Goal: Complete application form: Complete application form

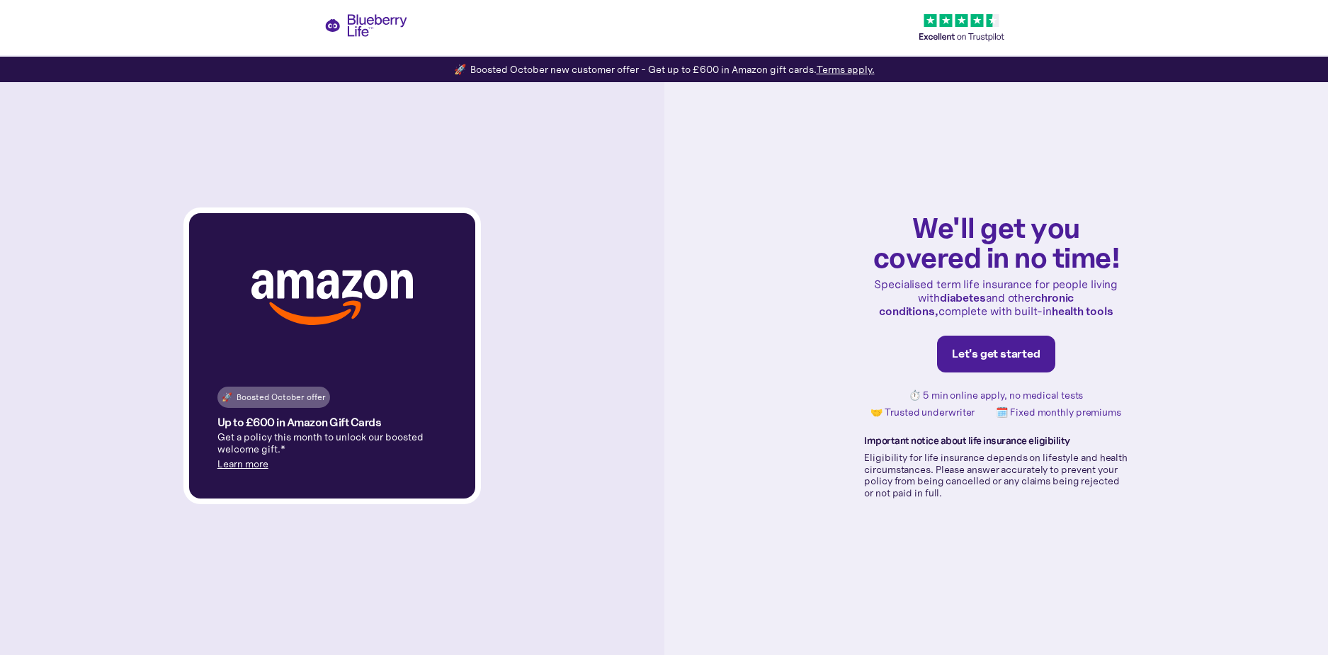
click at [1012, 348] on div "Let's get started" at bounding box center [996, 354] width 89 height 14
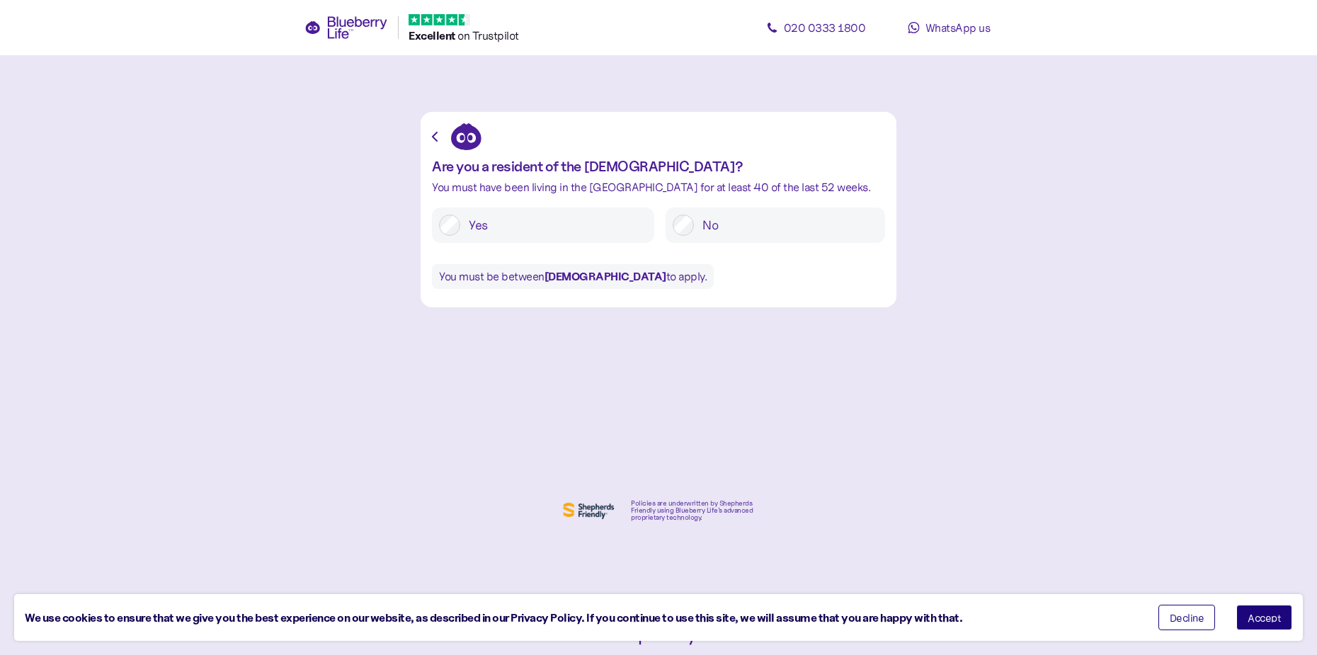
click at [463, 225] on label "Yes" at bounding box center [553, 225] width 187 height 21
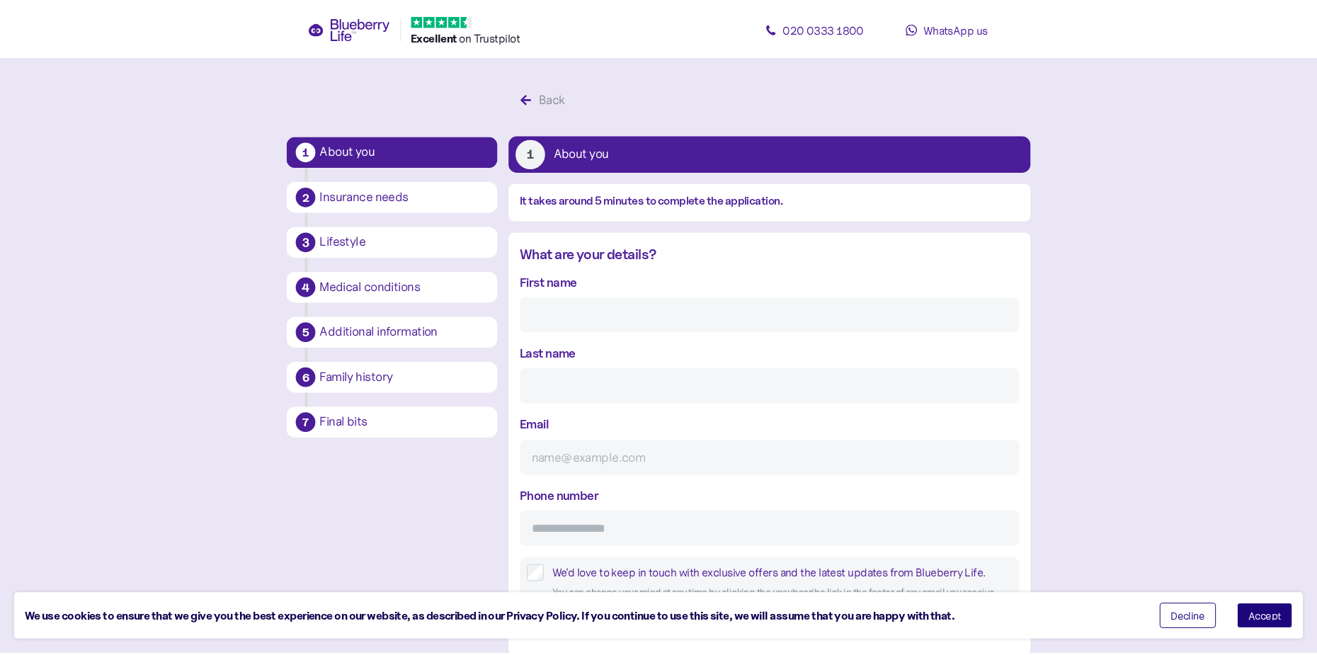
scroll to position [27, 0]
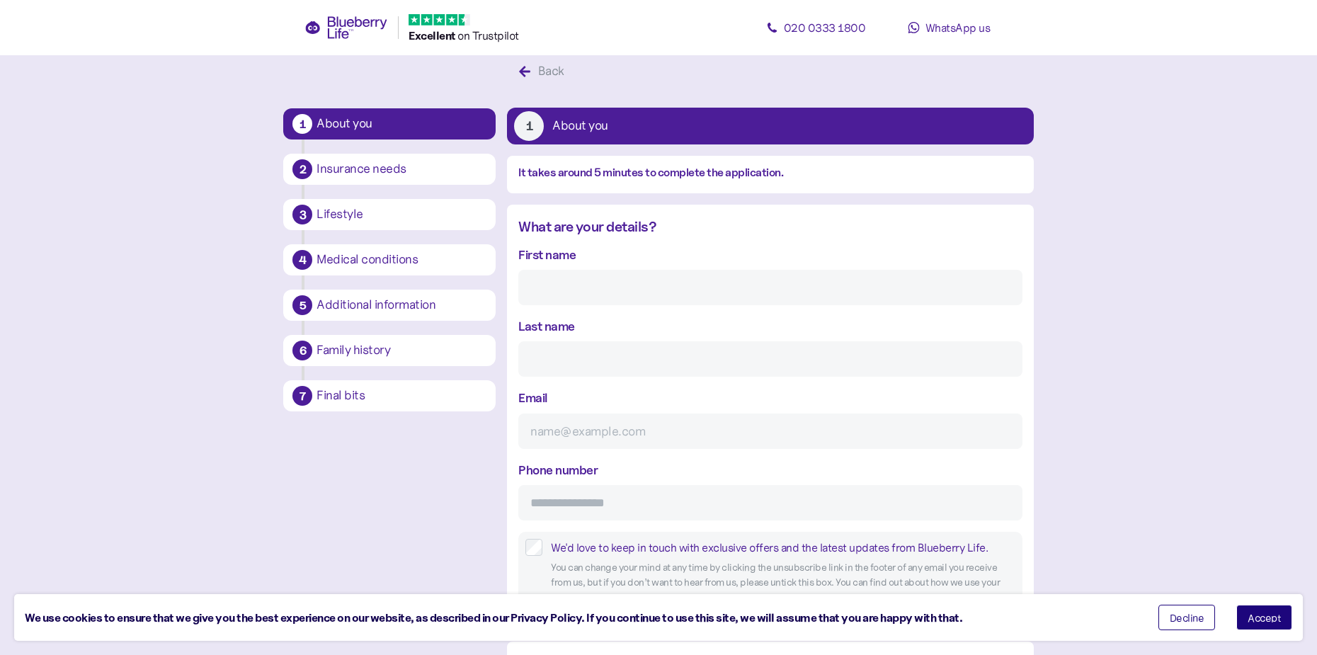
click at [615, 289] on input "First name" at bounding box center [770, 287] width 504 height 35
type input "Mark"
type input "[PERSON_NAME]"
type input "[EMAIL_ADDRESS][DOMAIN_NAME]"
type input "**********"
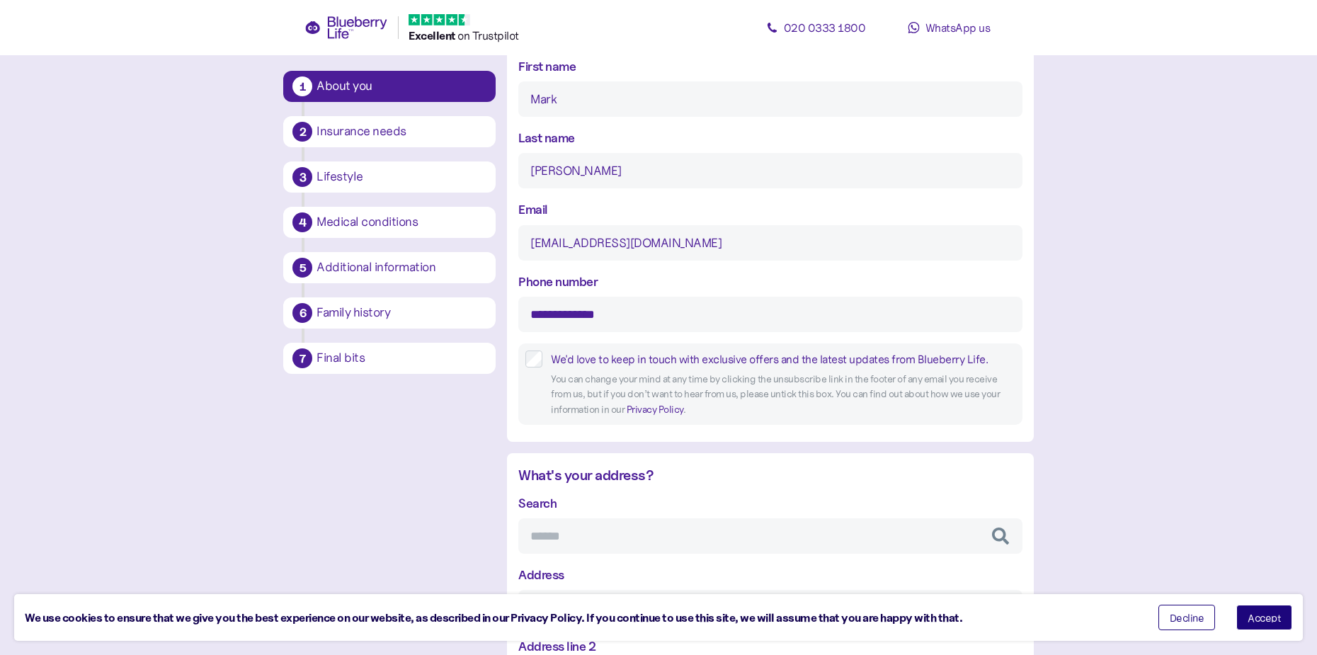
scroll to position [239, 0]
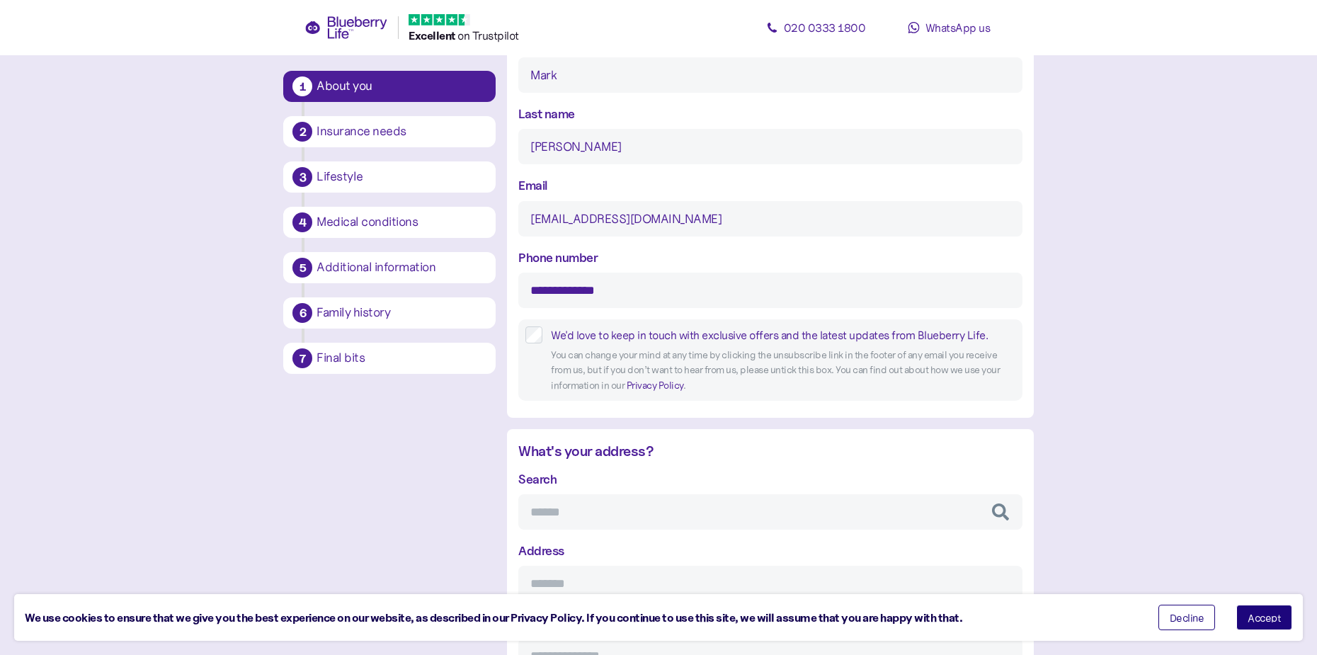
click at [599, 511] on input "Search" at bounding box center [770, 511] width 504 height 35
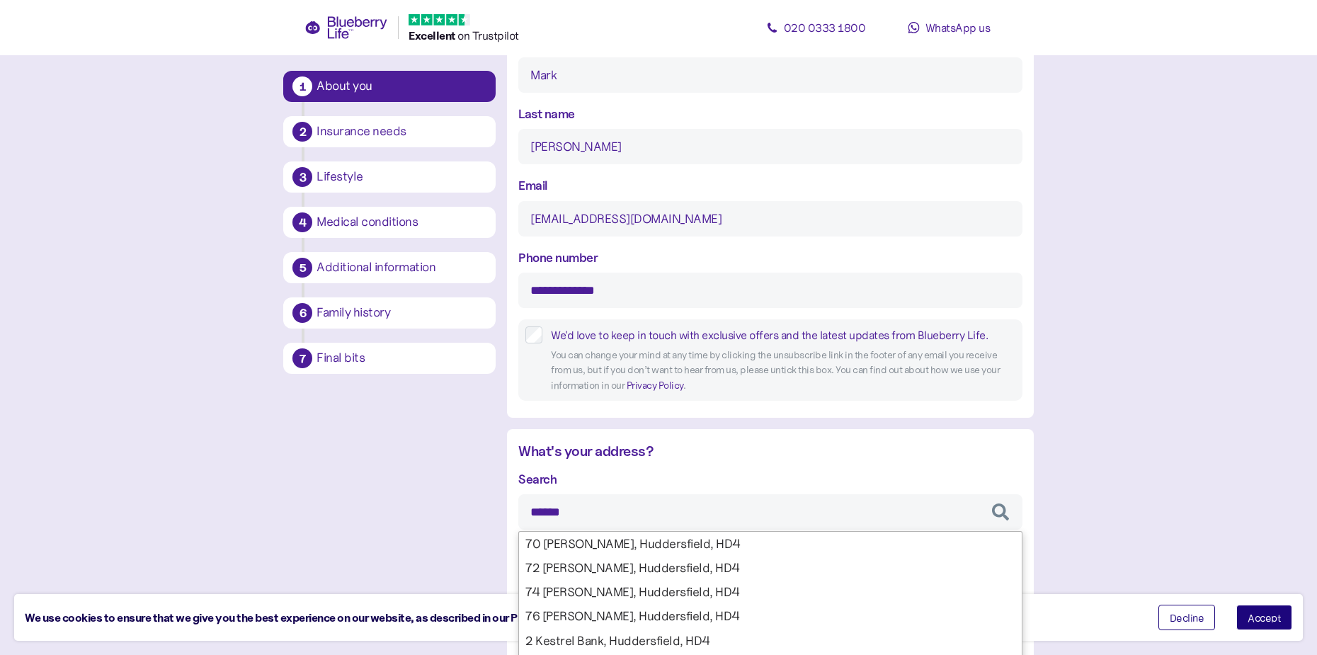
type input "*******"
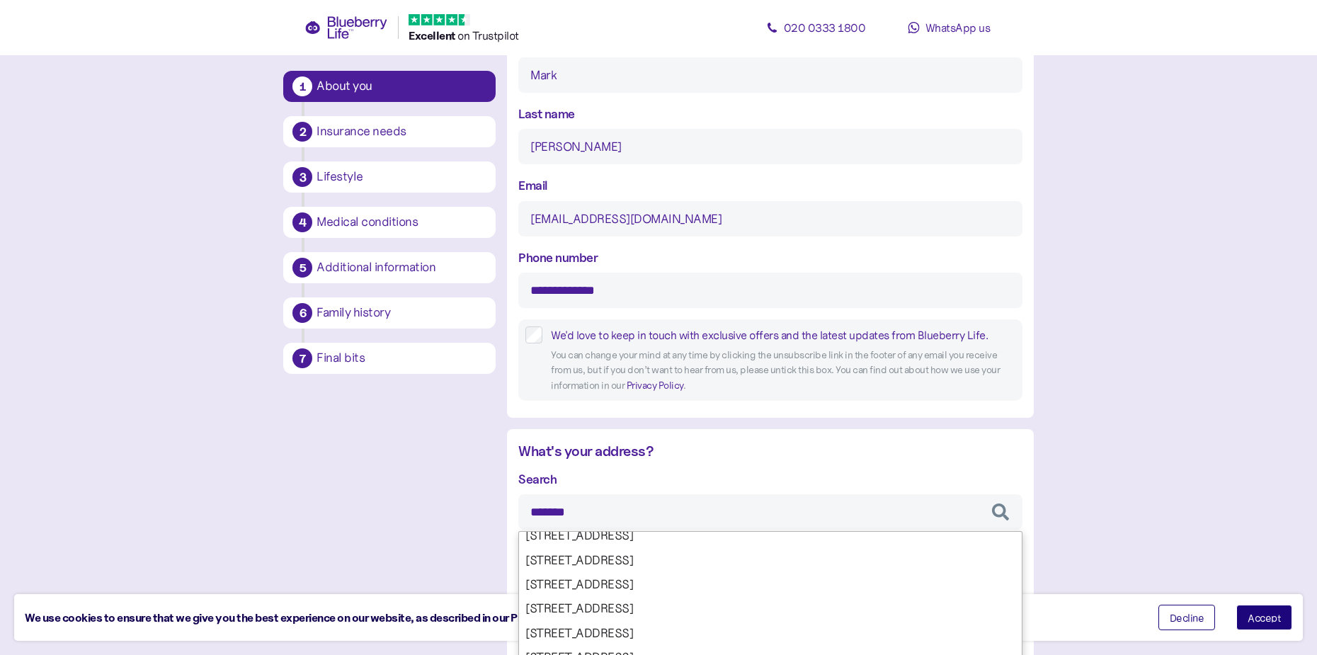
scroll to position [698, 0]
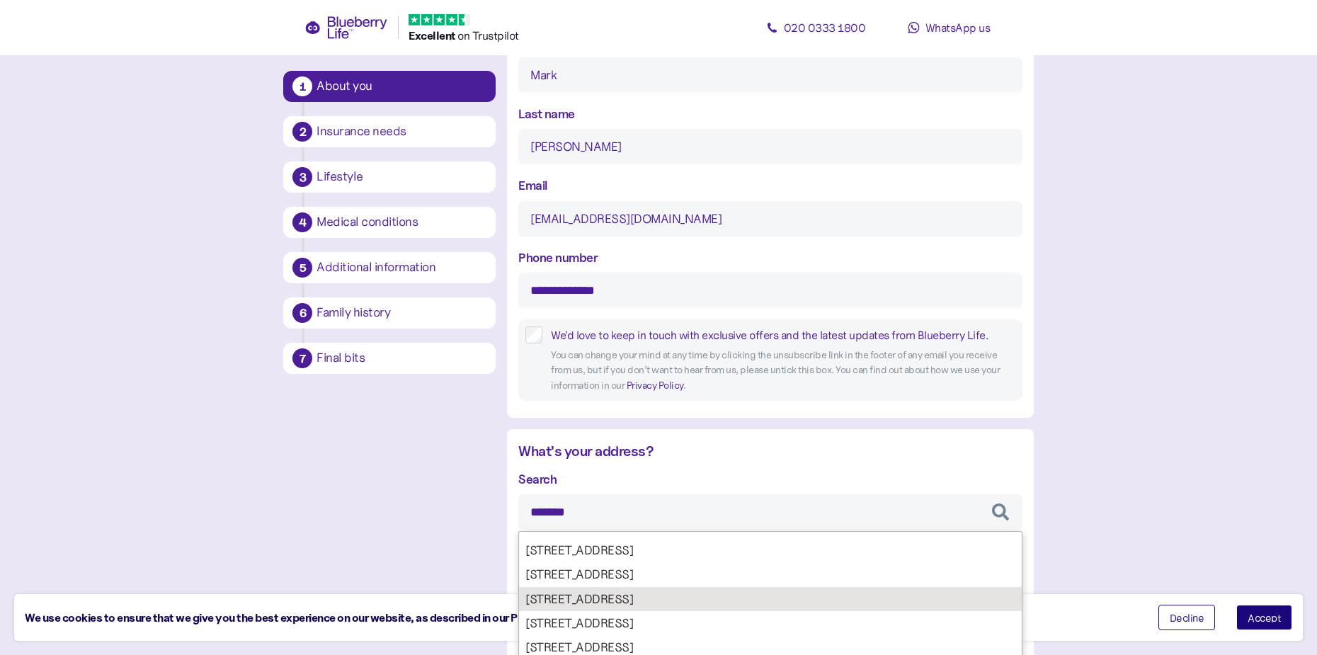
type input "**********"
type input "*******"
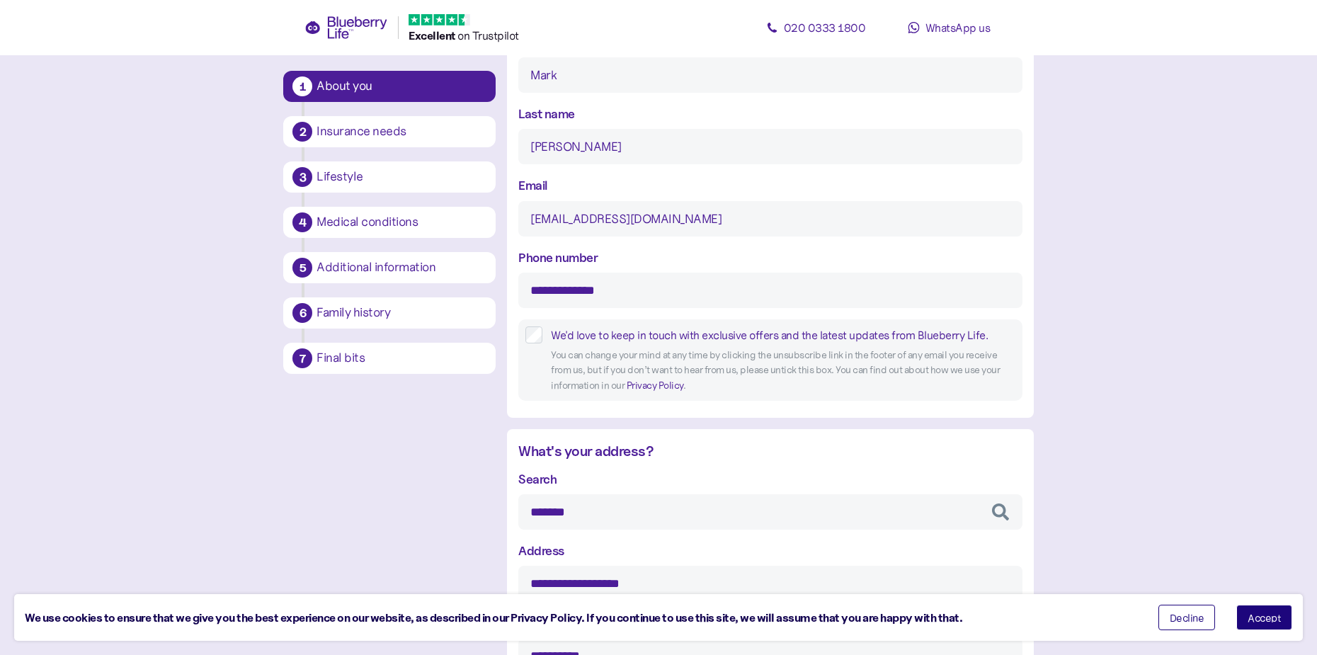
type input "*******"
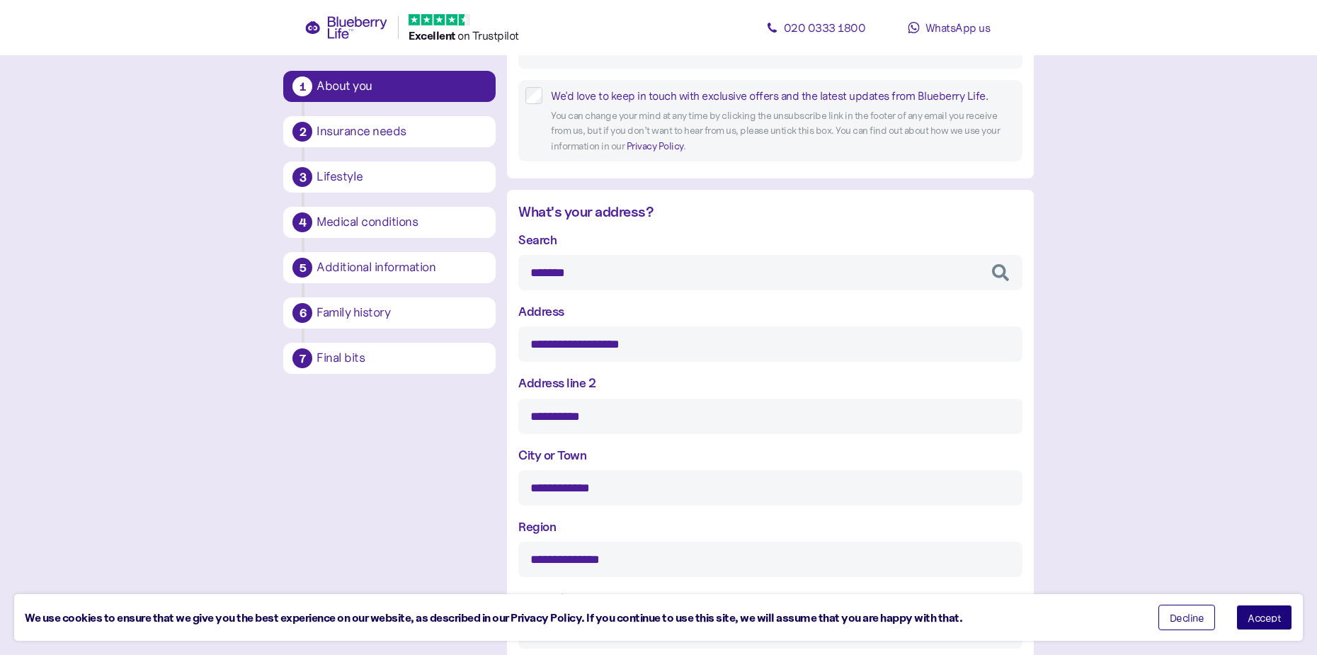
scroll to position [523, 0]
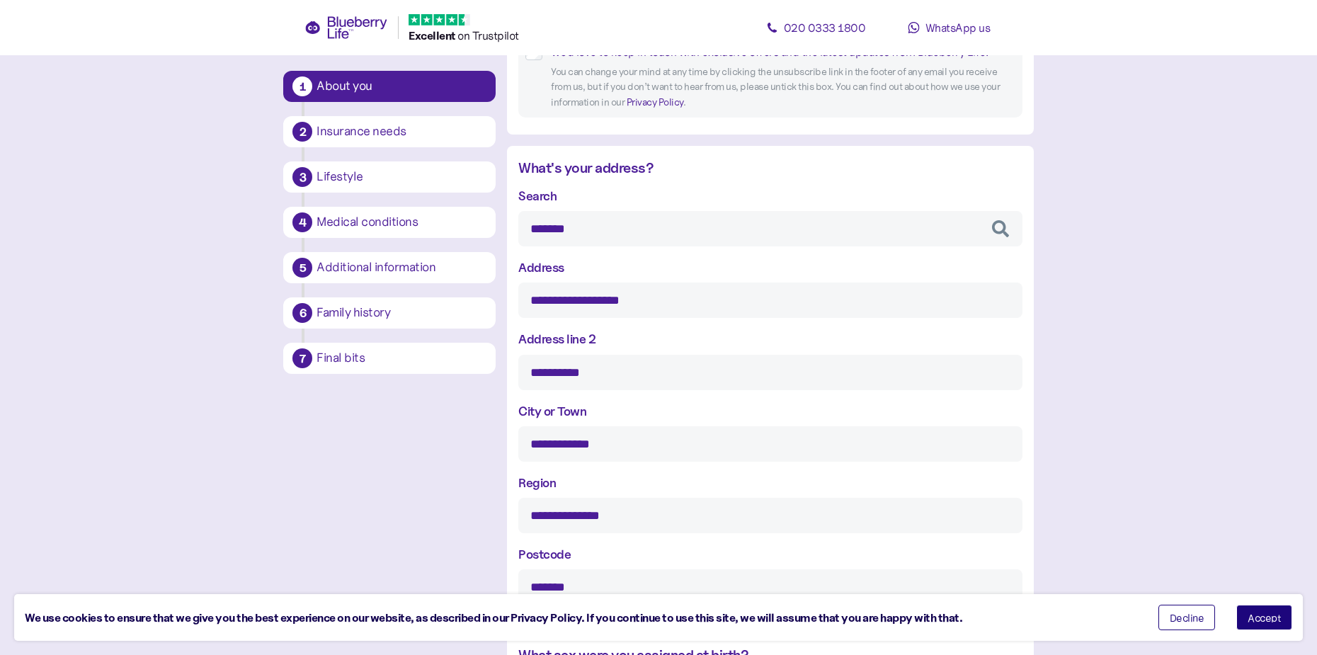
click at [1280, 622] on span "Accept" at bounding box center [1264, 618] width 33 height 10
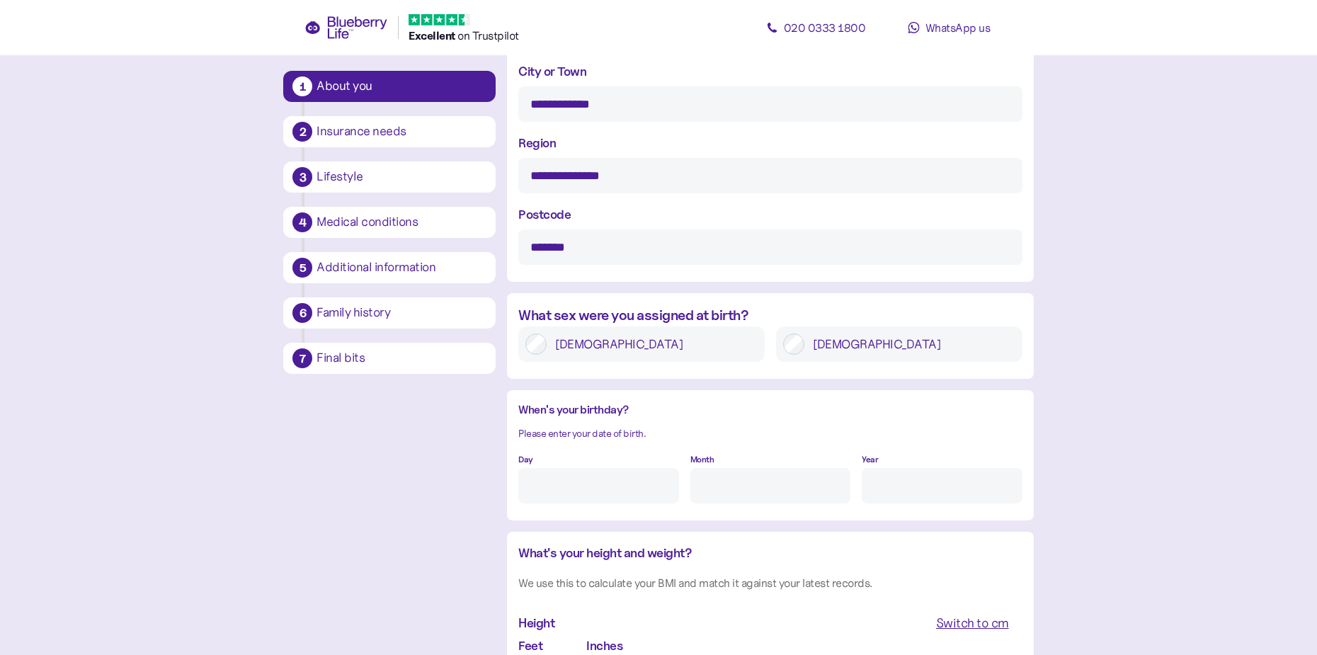
scroll to position [877, 0]
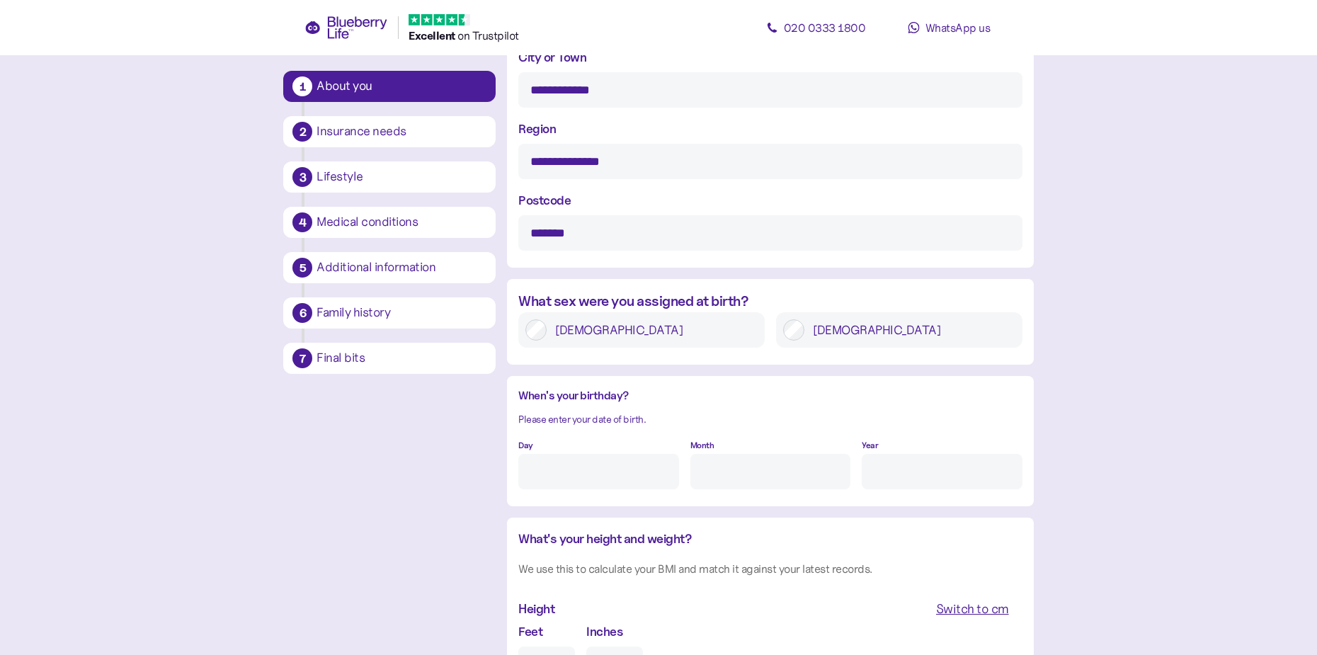
click at [574, 467] on input "Day" at bounding box center [598, 471] width 160 height 35
type input "11"
click at [698, 473] on input "Month" at bounding box center [771, 471] width 160 height 35
type input "8"
click at [909, 472] on input "Year" at bounding box center [942, 471] width 160 height 35
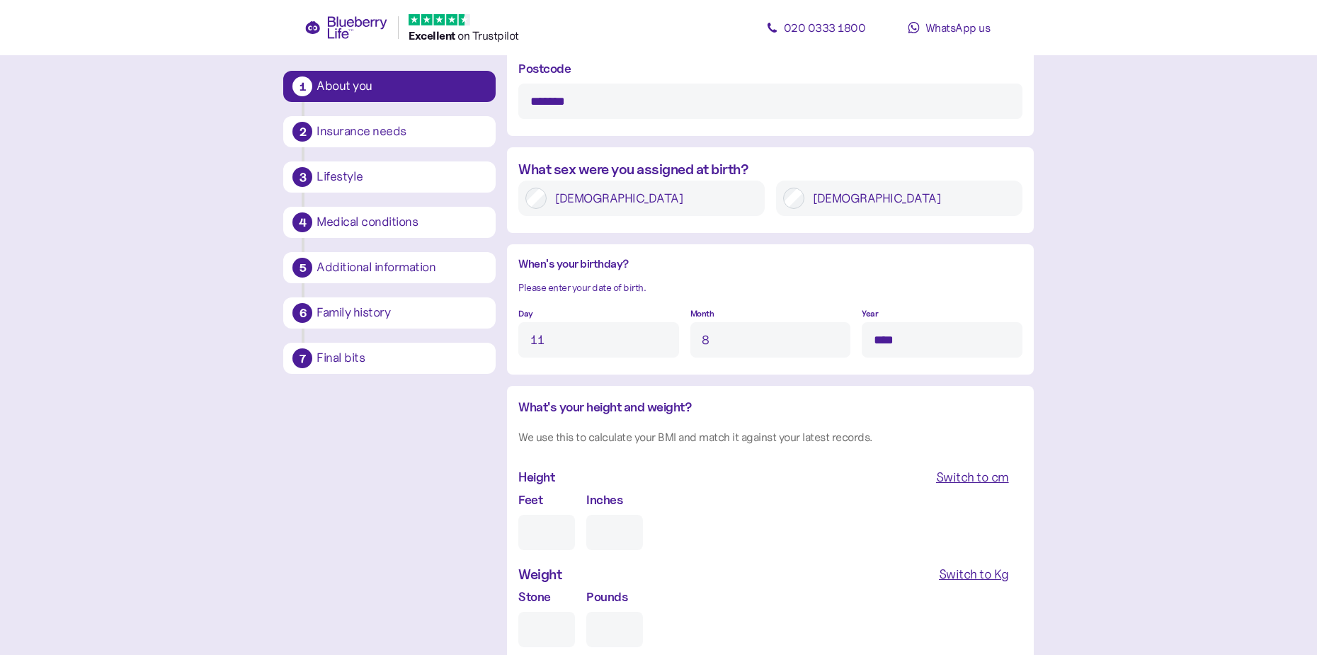
scroll to position [1018, 0]
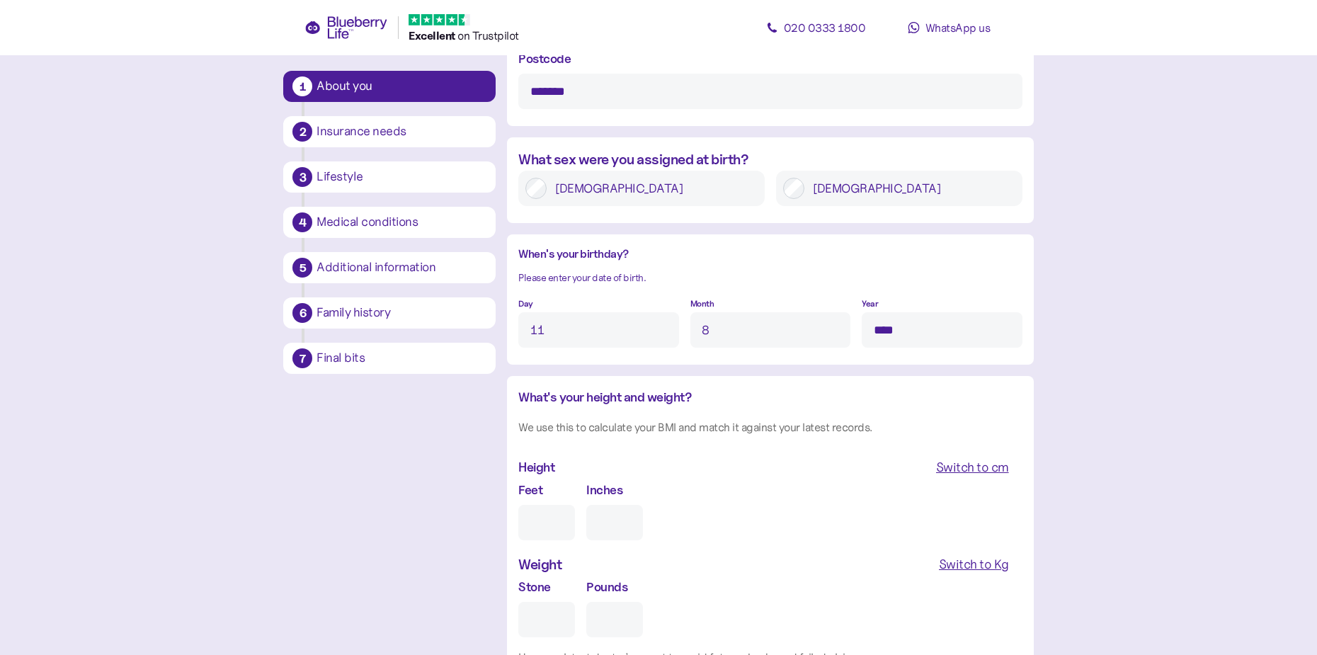
type input "****"
click at [545, 523] on input "Feet" at bounding box center [546, 522] width 57 height 35
type input "5"
type input "0"
type input "5"
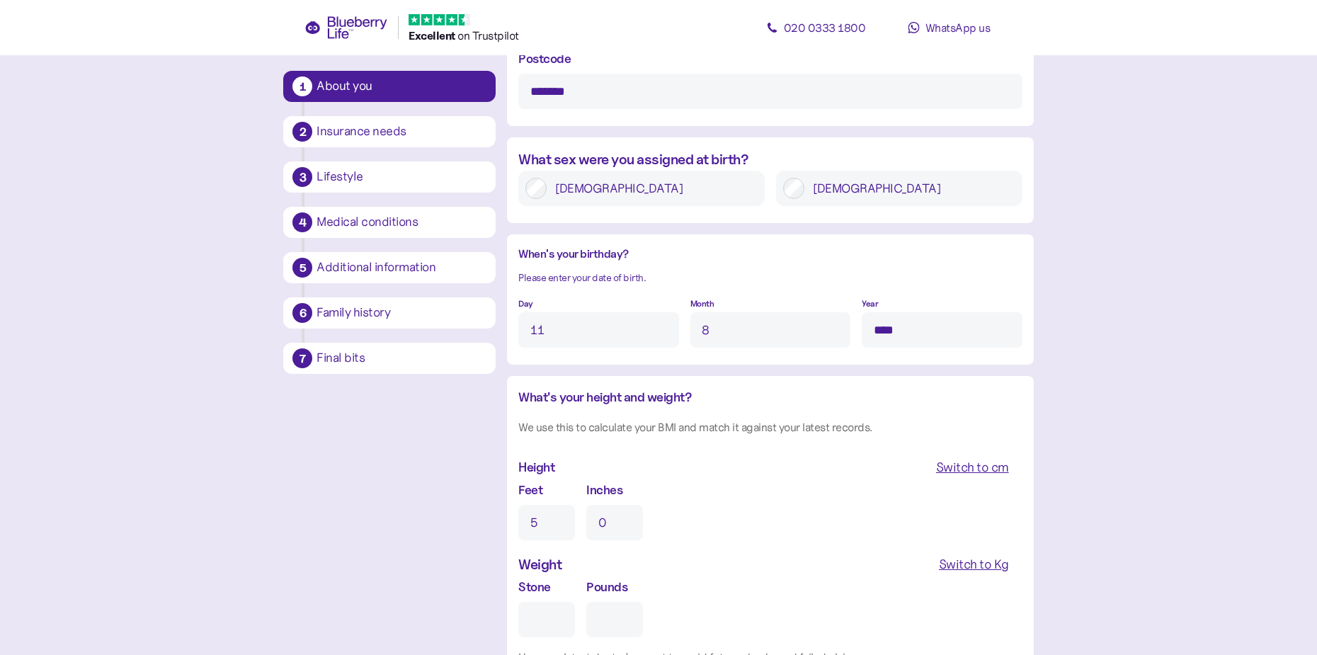
click at [603, 520] on input "0" at bounding box center [614, 522] width 57 height 35
drag, startPoint x: 564, startPoint y: 513, endPoint x: 523, endPoint y: 512, distance: 41.8
click at [523, 512] on div "Feet 5 Inches 0" at bounding box center [770, 510] width 504 height 60
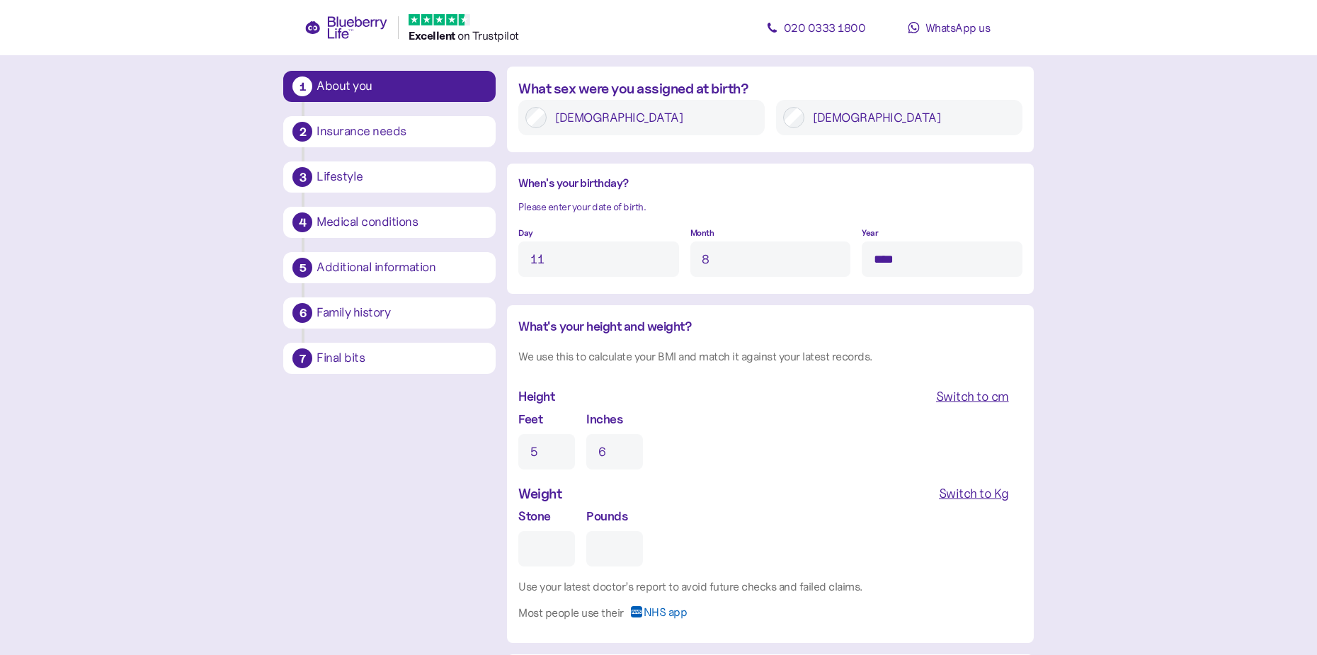
type input "6"
click at [970, 491] on div "Switch to Kg" at bounding box center [974, 494] width 70 height 20
click at [550, 544] on input "Kg" at bounding box center [578, 548] width 120 height 35
type input "***"
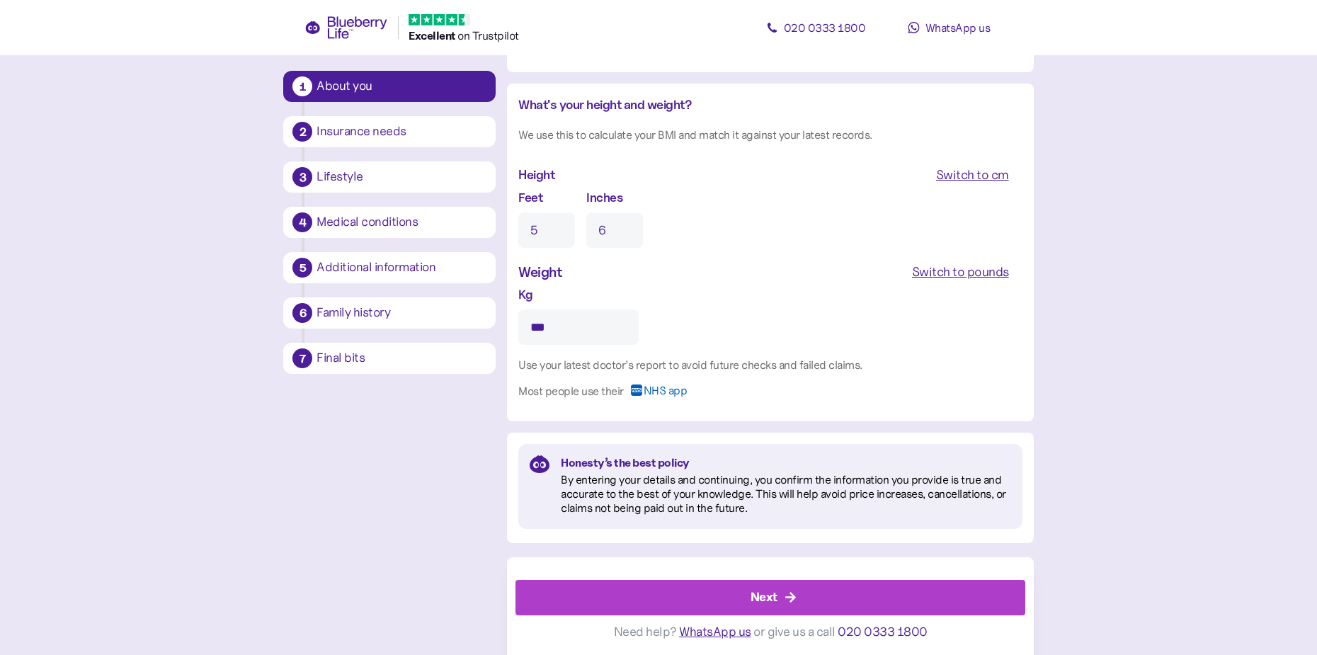
scroll to position [1313, 0]
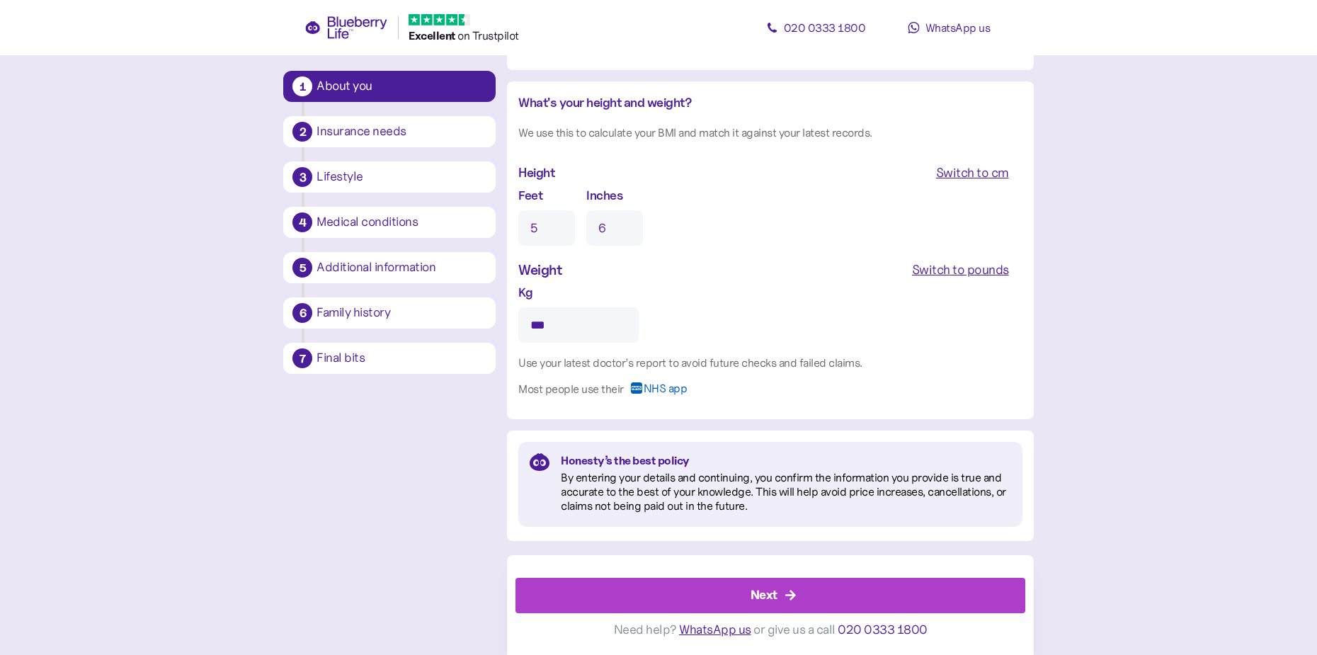
click at [733, 599] on div "Next" at bounding box center [773, 596] width 477 height 34
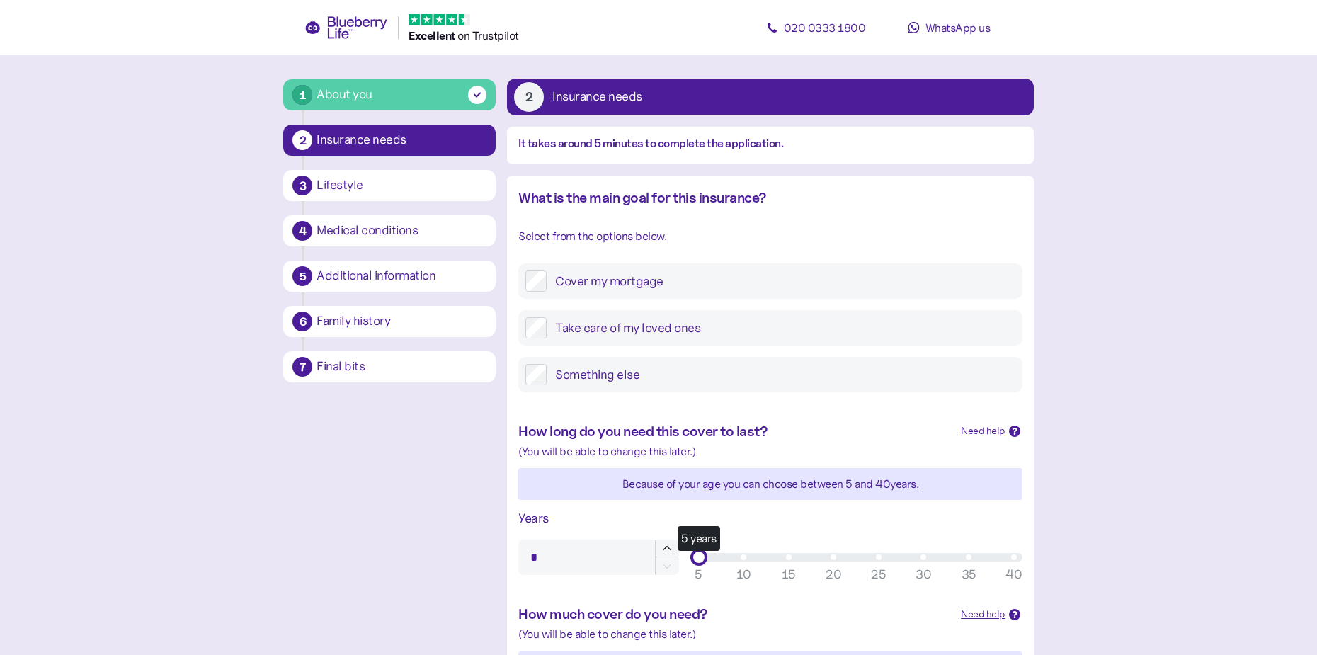
scroll to position [142, 0]
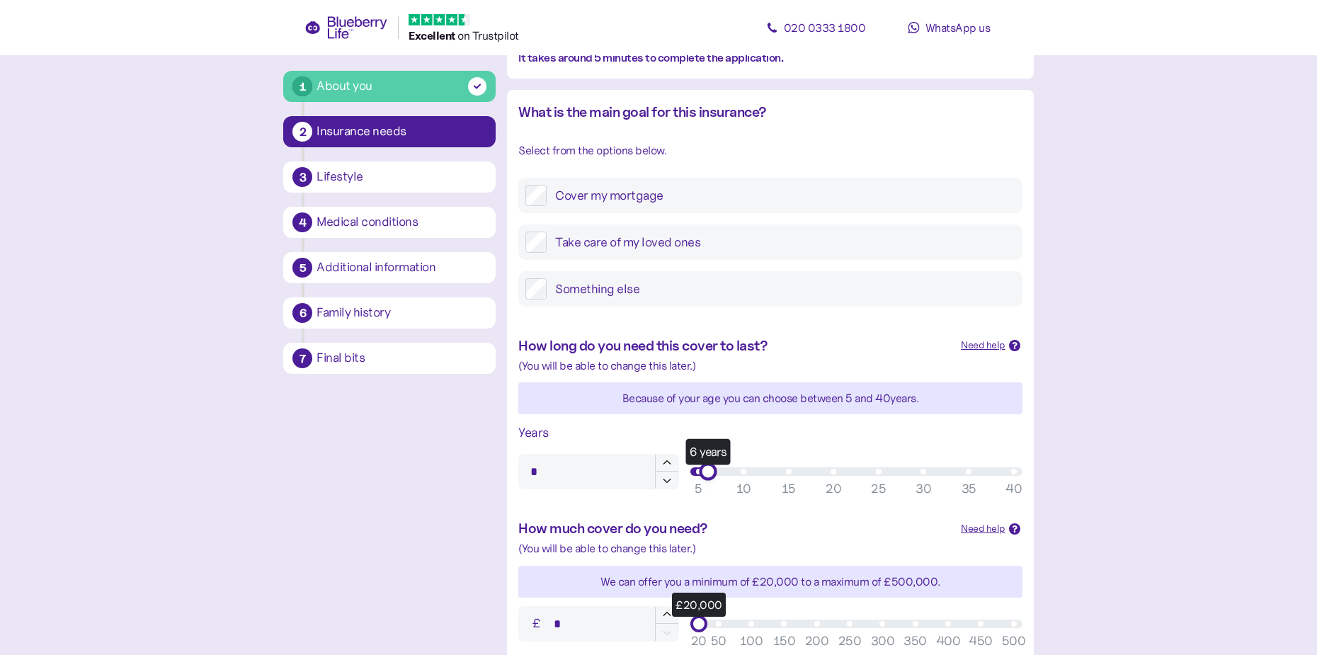
click at [699, 471] on div "6 years" at bounding box center [856, 471] width 315 height 8
drag, startPoint x: 708, startPoint y: 475, endPoint x: 685, endPoint y: 479, distance: 23.1
click at [685, 479] on div "5 years 5 10 15 20 25 30 35 40" at bounding box center [857, 472] width 344 height 28
click at [699, 473] on div "5 years" at bounding box center [856, 471] width 315 height 8
type input "*"
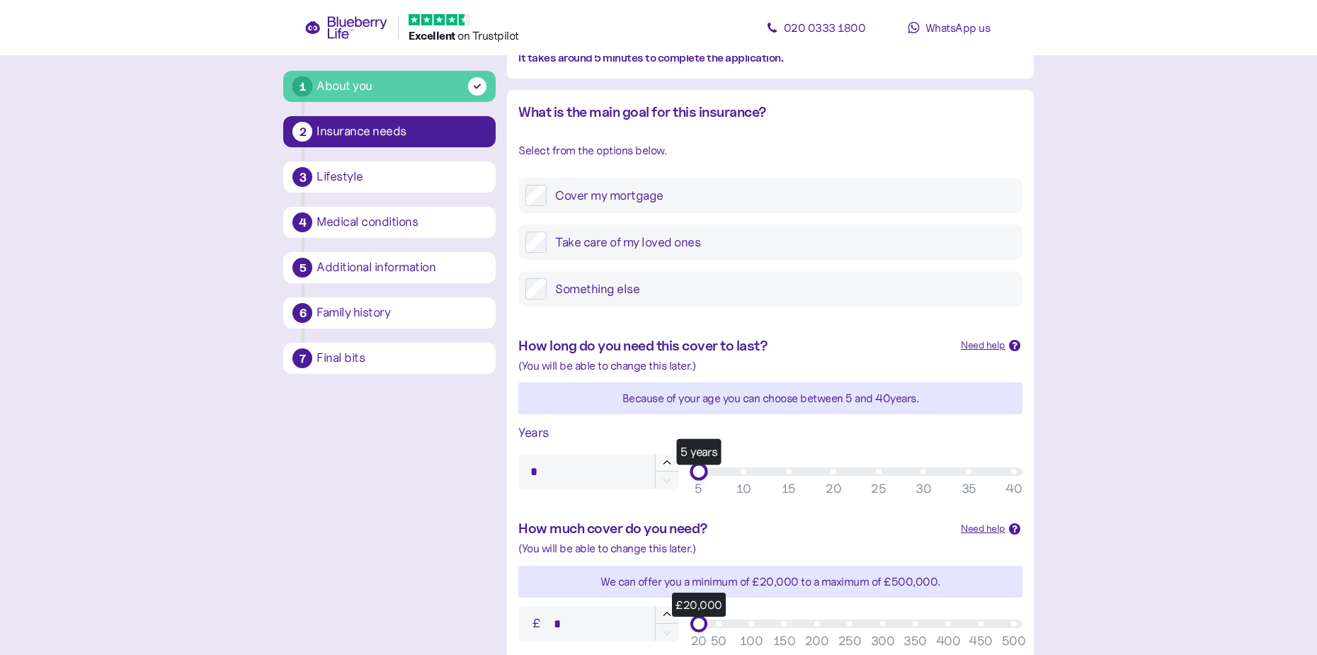
drag, startPoint x: 713, startPoint y: 469, endPoint x: 667, endPoint y: 469, distance: 46.0
click at [667, 469] on div "Years * 5 years 5 10 15 20 25 30 35 40" at bounding box center [770, 456] width 515 height 78
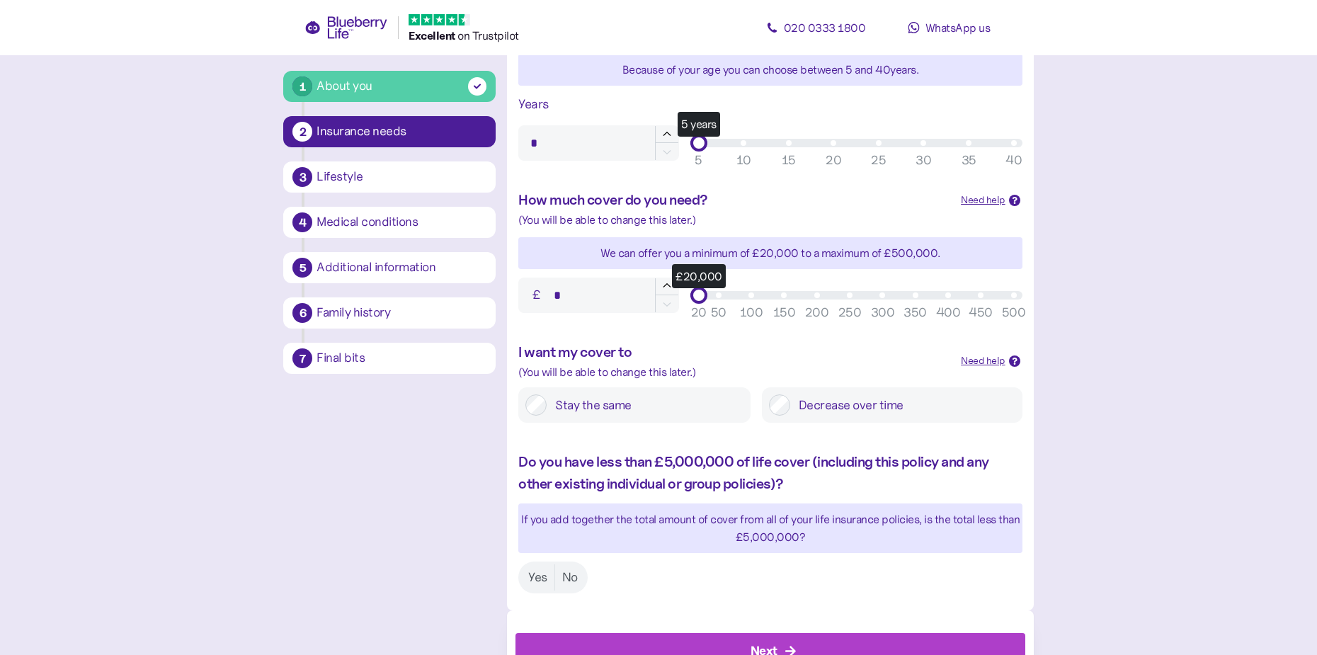
scroll to position [496, 0]
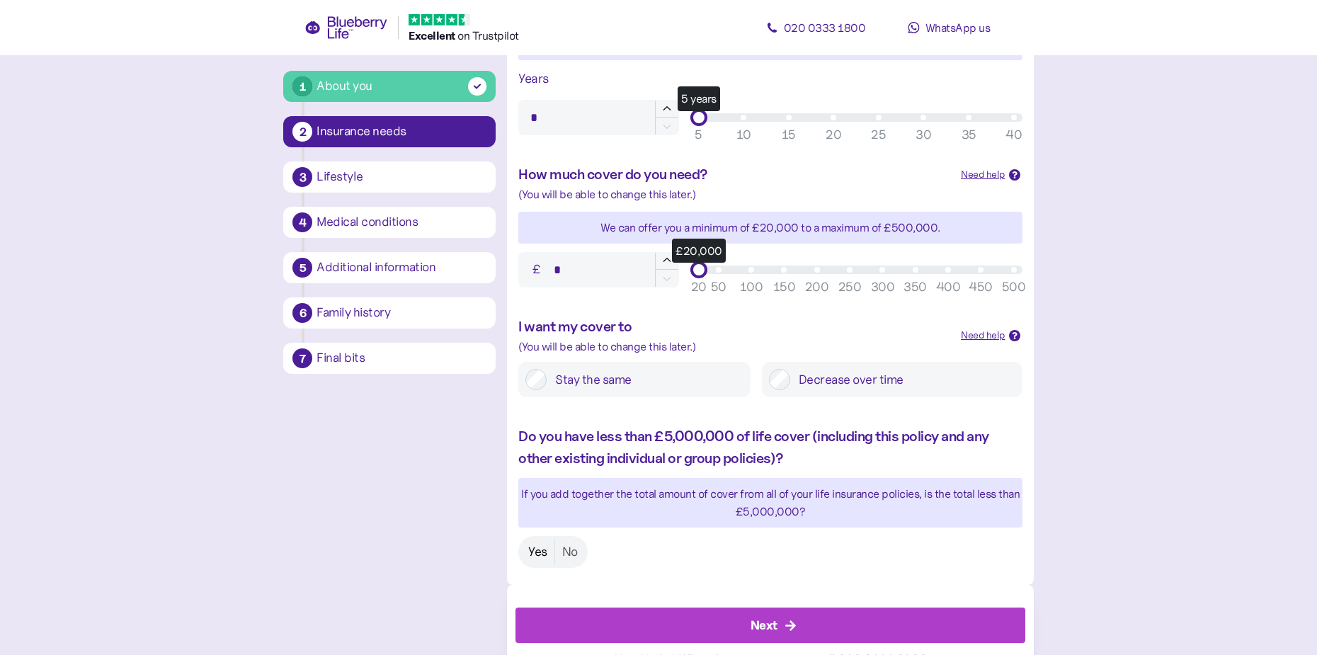
click at [534, 561] on label "Yes" at bounding box center [537, 552] width 33 height 26
click at [777, 625] on div "Next" at bounding box center [764, 625] width 27 height 19
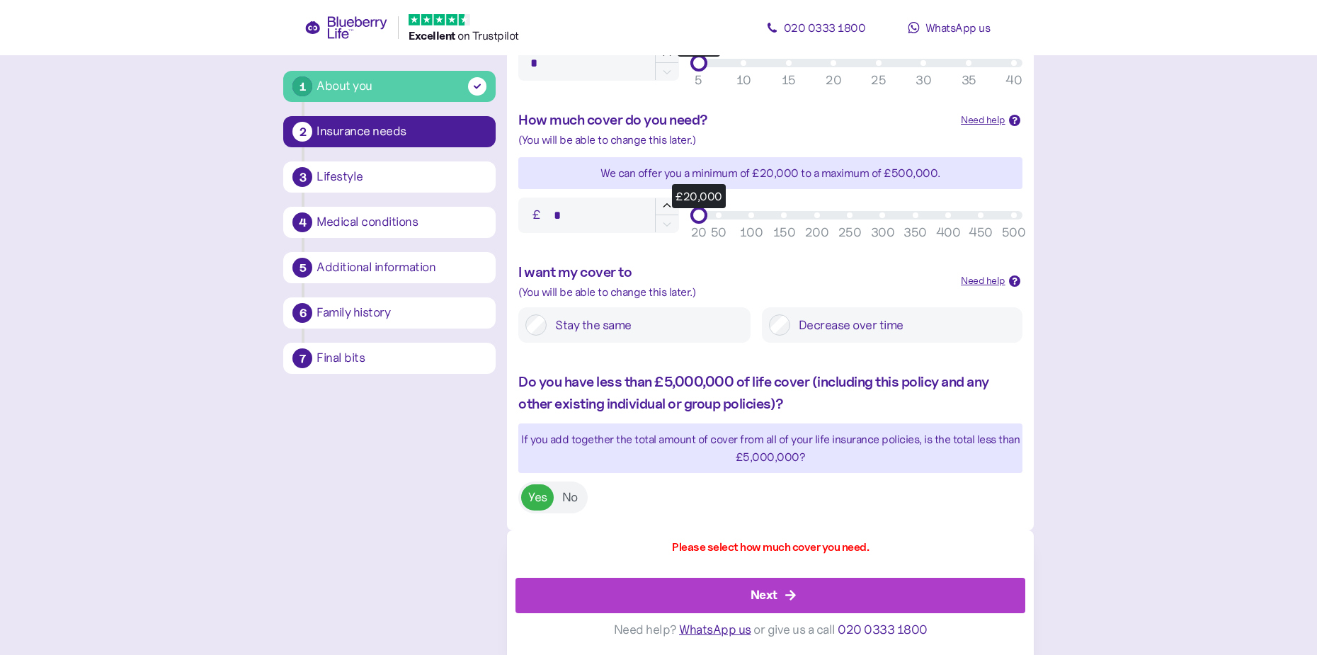
scroll to position [526, 0]
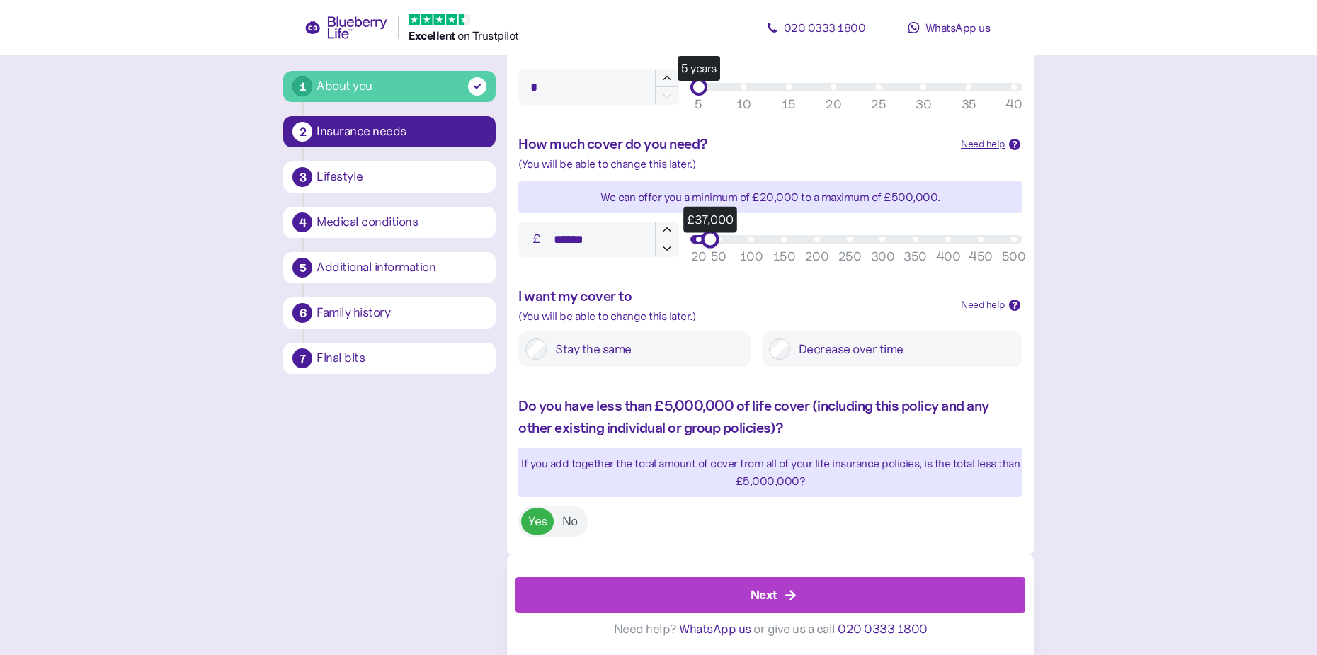
click at [702, 216] on div "£ ****** £37,000 50 100 150 200 250 300 350 400 450 500 20" at bounding box center [770, 239] width 515 height 47
type input "******"
drag, startPoint x: 708, startPoint y: 237, endPoint x: 645, endPoint y: 245, distance: 63.5
click at [654, 247] on div "£ ****** £20,000 50 100 150 200 250 300 350 400 450 500 20" at bounding box center [770, 239] width 515 height 47
click at [622, 97] on input "*" at bounding box center [598, 86] width 160 height 35
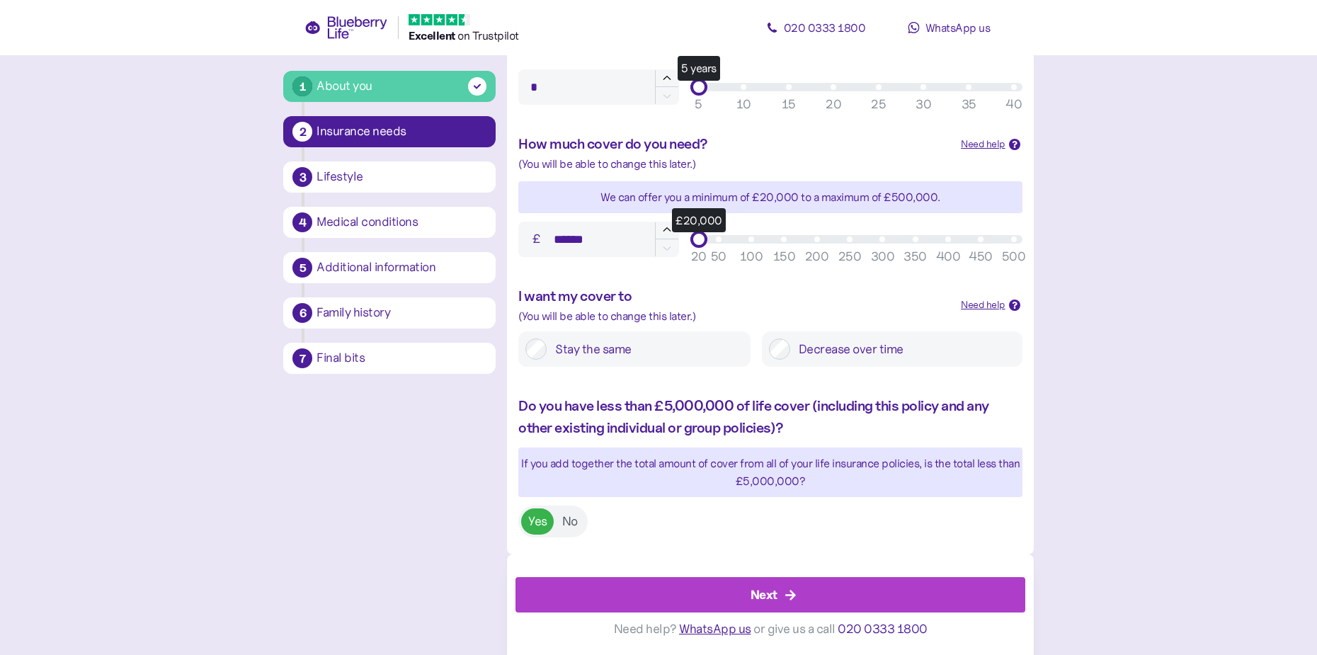
click at [628, 89] on input "*" at bounding box center [598, 86] width 160 height 35
click at [759, 603] on div "Next" at bounding box center [764, 595] width 27 height 19
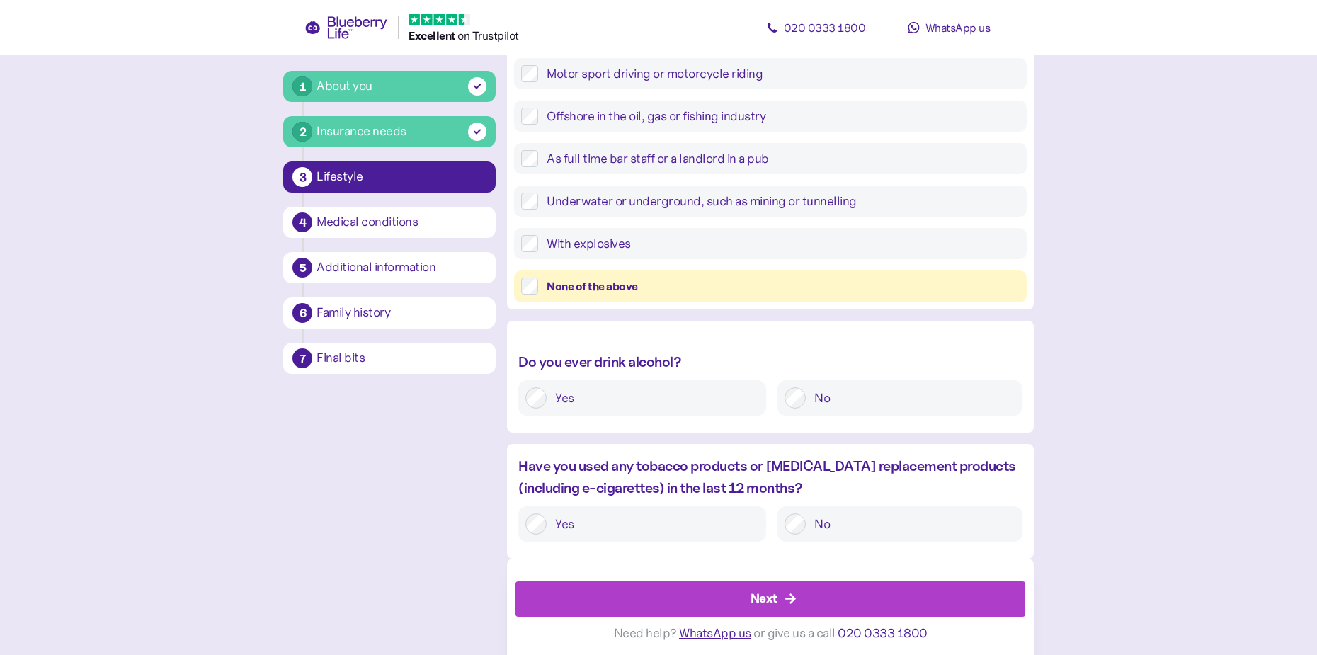
scroll to position [420, 0]
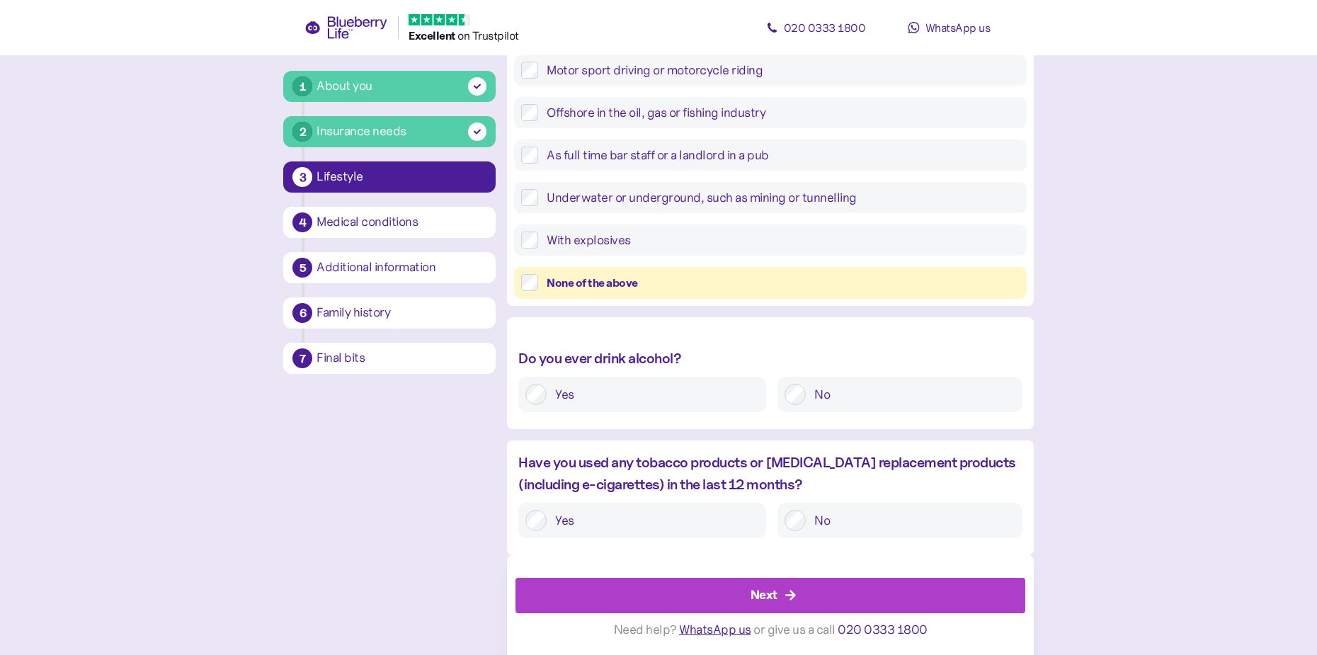
click at [778, 589] on div "Next" at bounding box center [773, 596] width 477 height 34
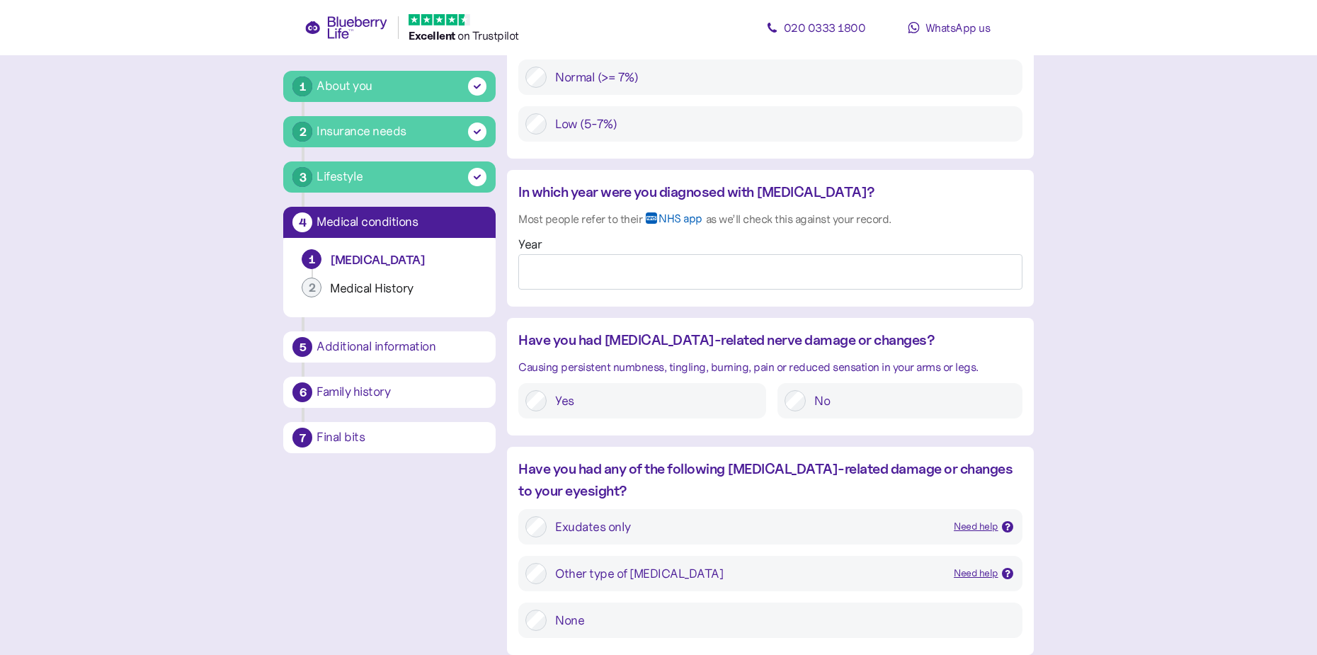
scroll to position [1417, 0]
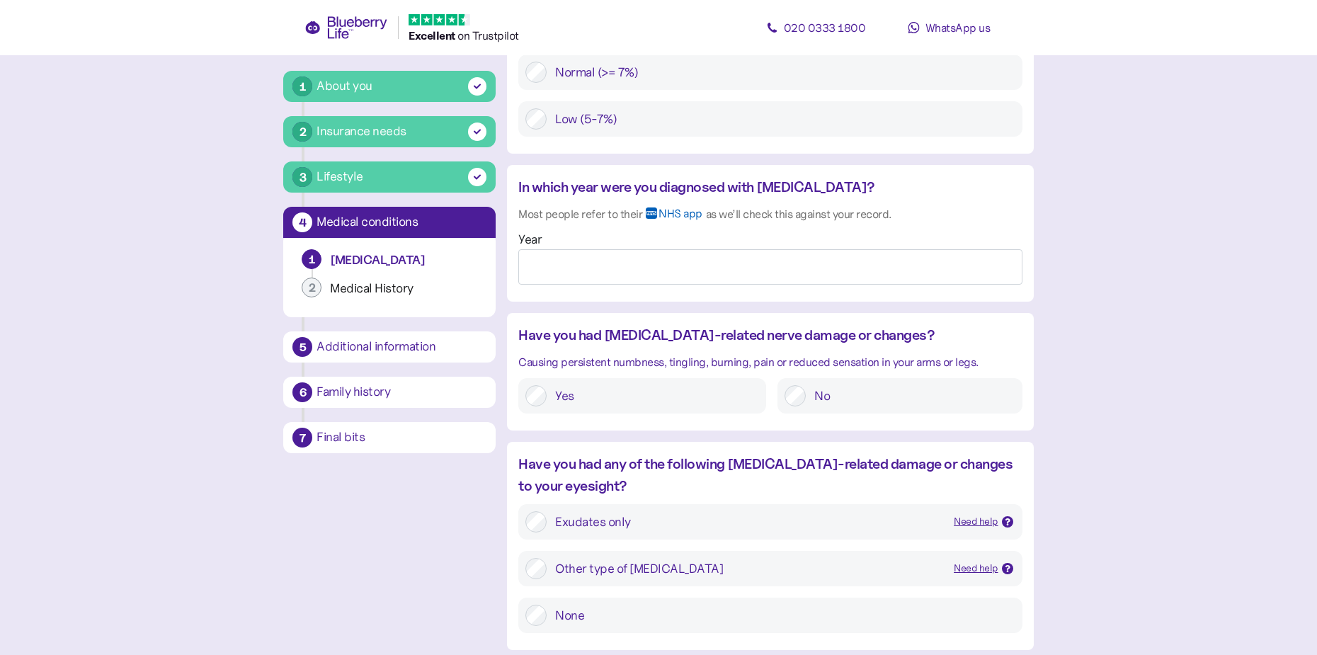
click at [989, 514] on div "Need help" at bounding box center [976, 522] width 45 height 16
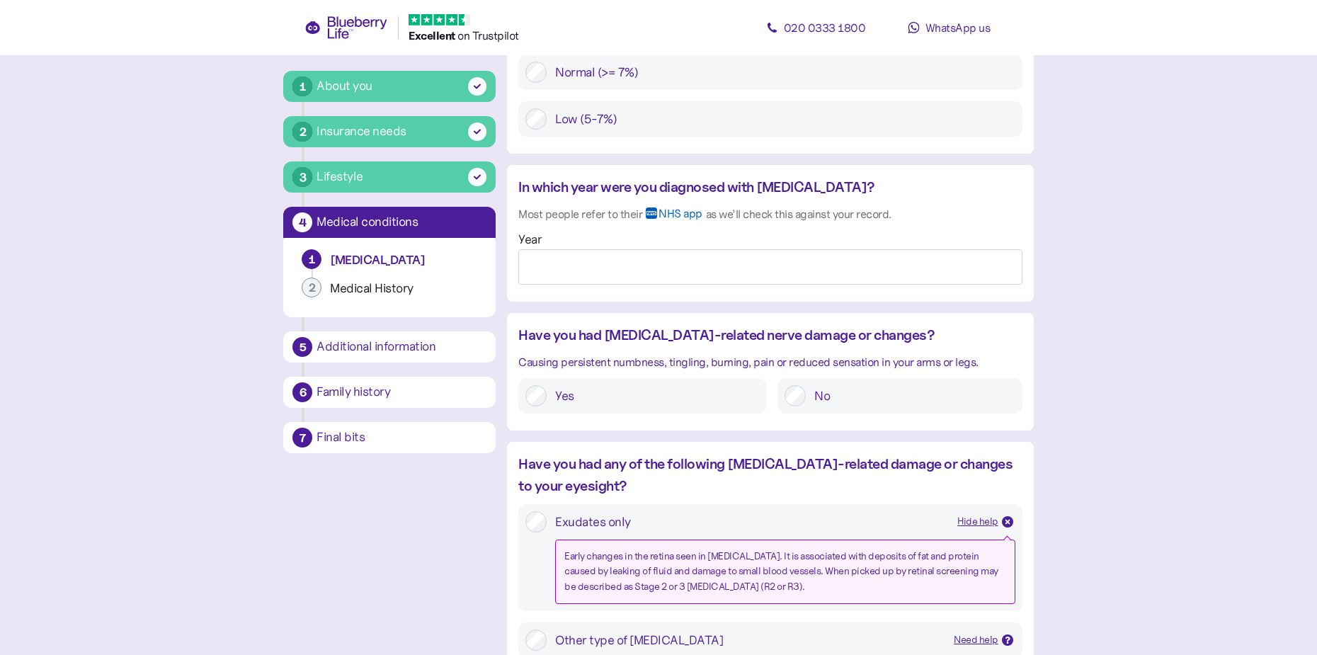
click at [989, 514] on div "Hide help" at bounding box center [978, 522] width 41 height 16
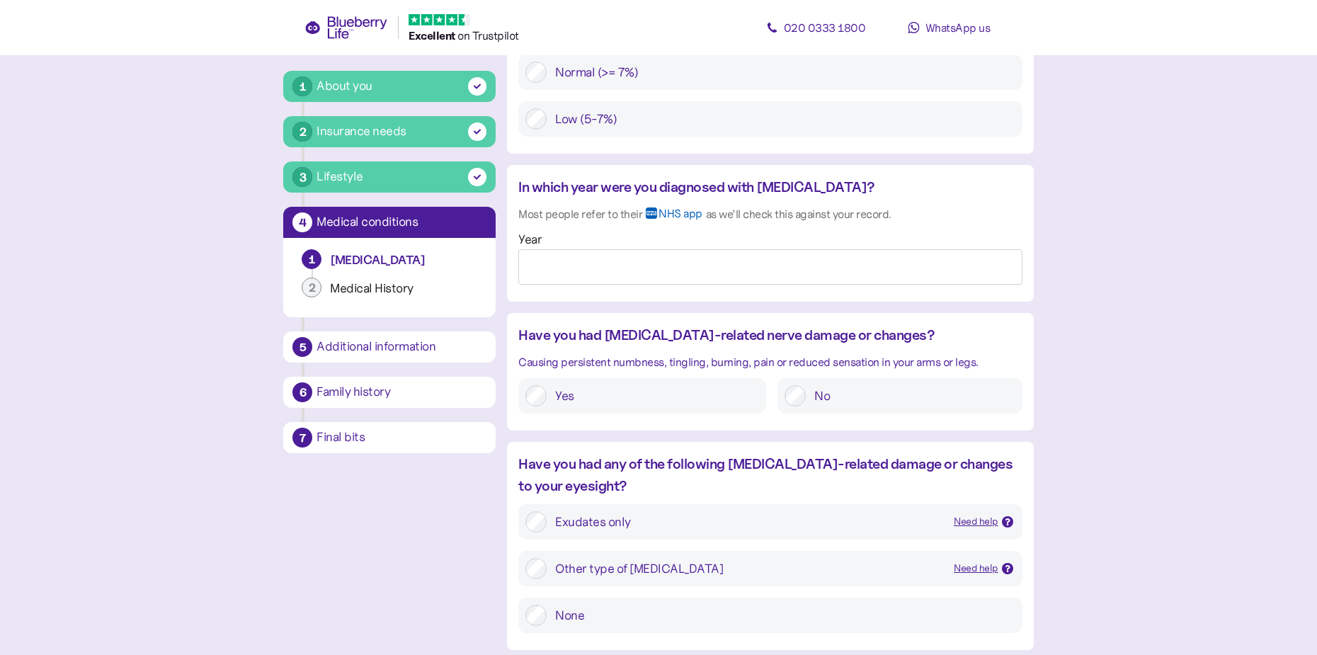
click at [977, 561] on div "Need help" at bounding box center [976, 569] width 45 height 16
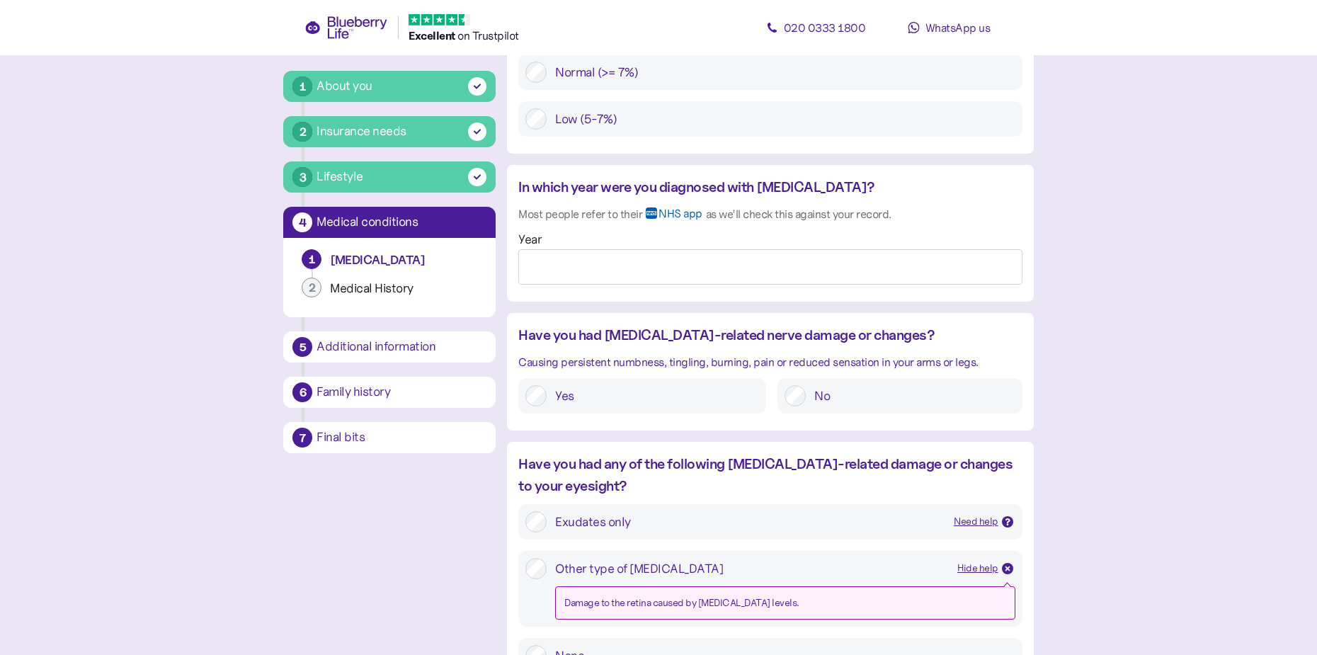
click at [979, 561] on div "Hide help" at bounding box center [978, 569] width 41 height 16
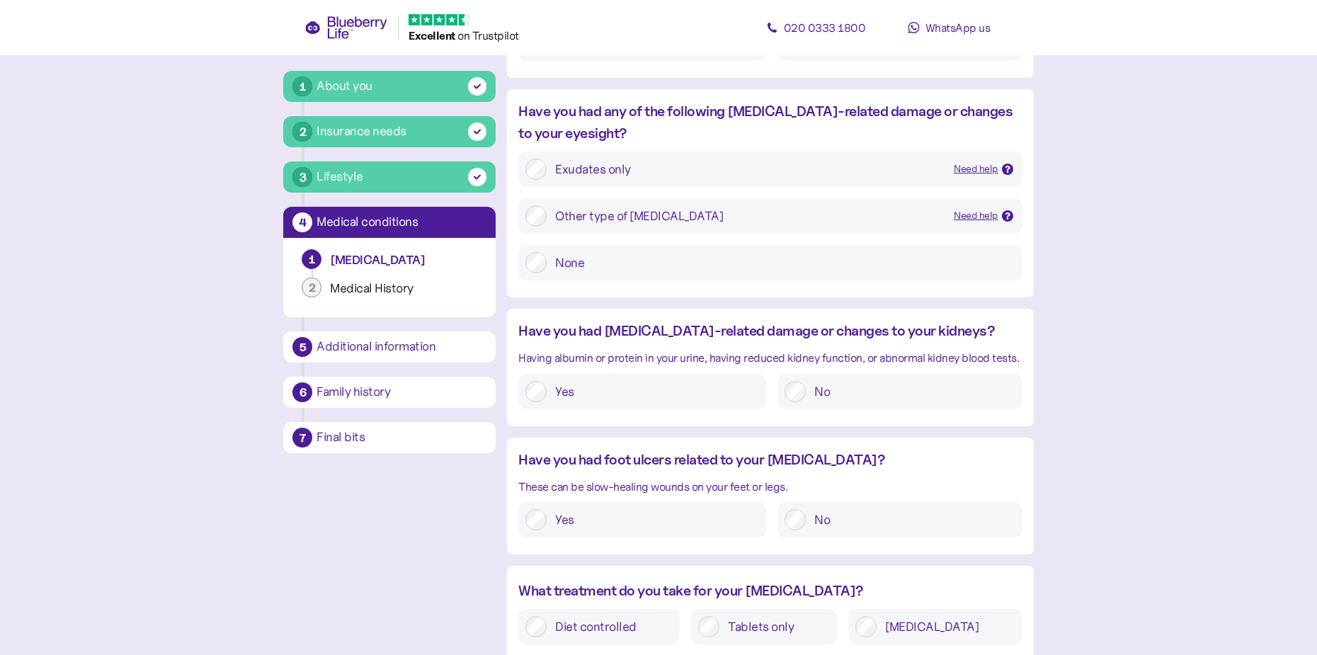
scroll to position [1771, 0]
click at [917, 615] on label "[MEDICAL_DATA]" at bounding box center [946, 625] width 138 height 21
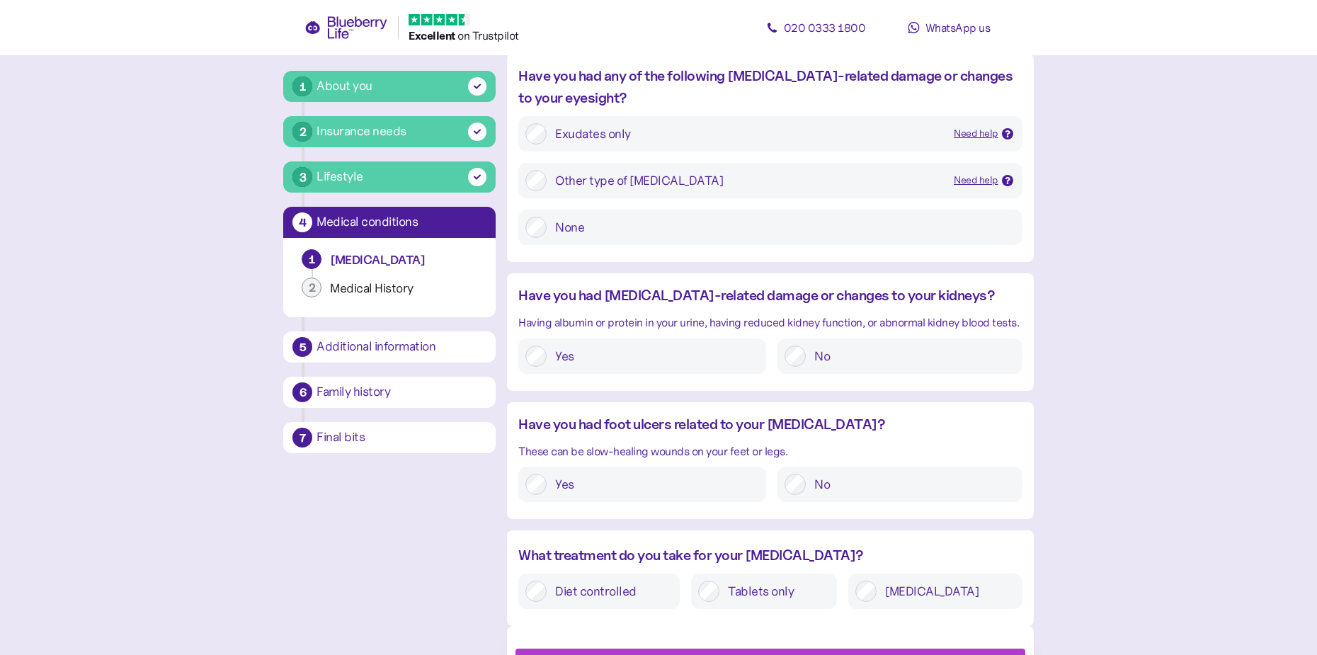
scroll to position [1837, 0]
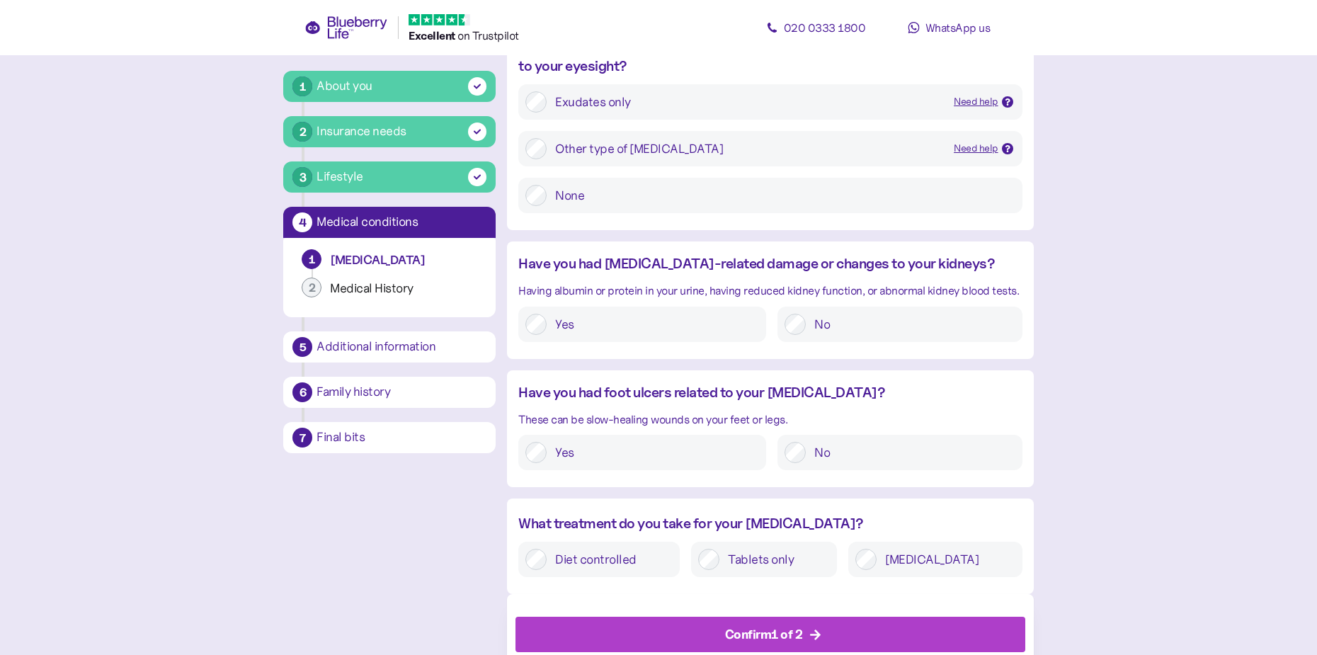
click at [806, 618] on div "Confirm 1 of 2" at bounding box center [773, 635] width 477 height 34
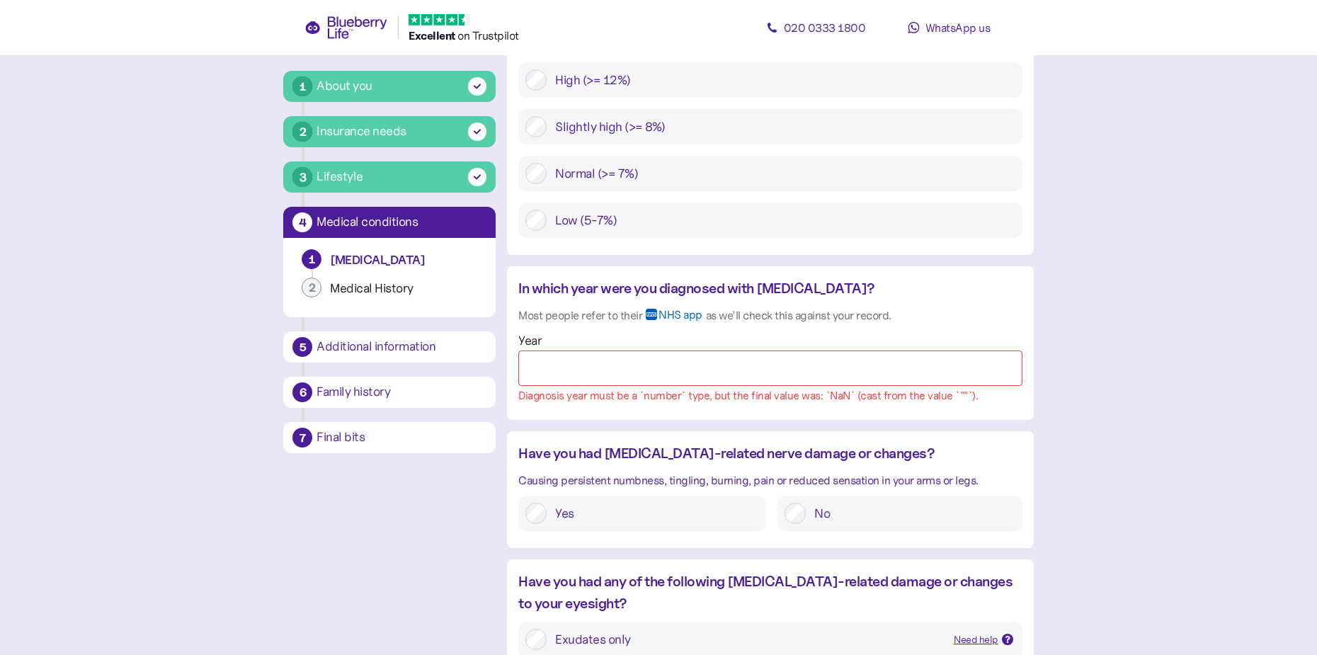
scroll to position [1311, 0]
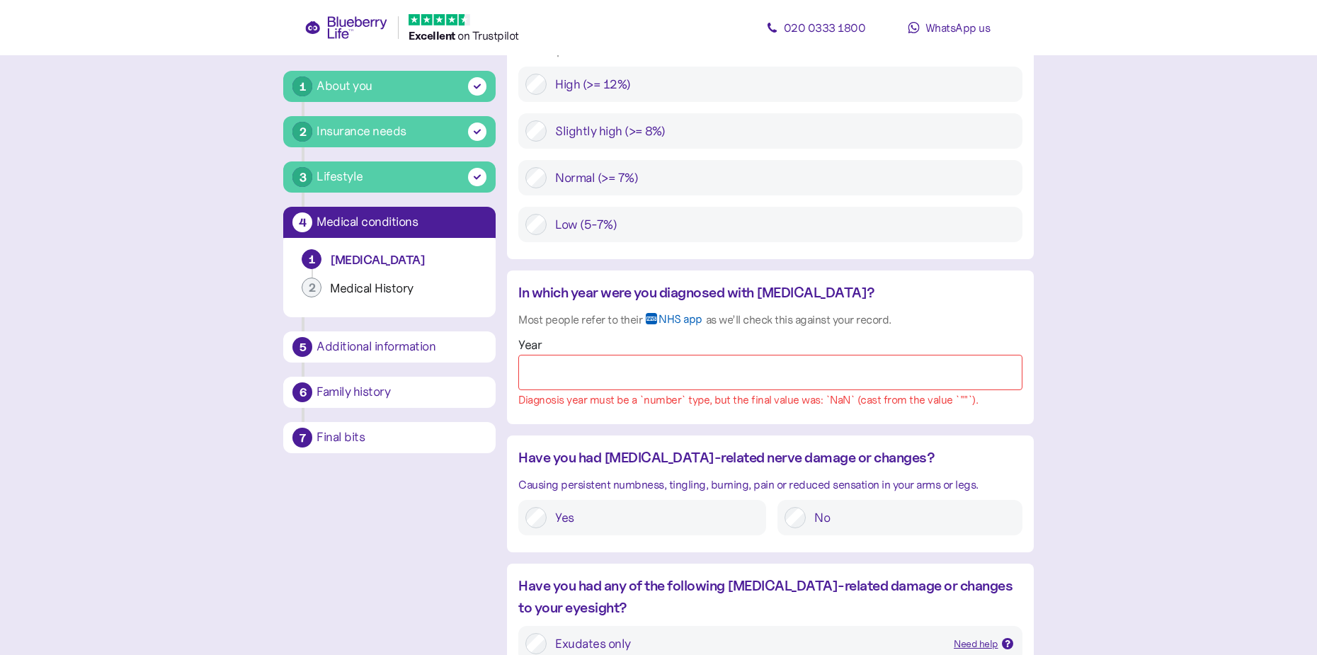
click at [614, 355] on input "Year" at bounding box center [770, 372] width 504 height 35
click at [586, 355] on input "Year" at bounding box center [770, 372] width 504 height 35
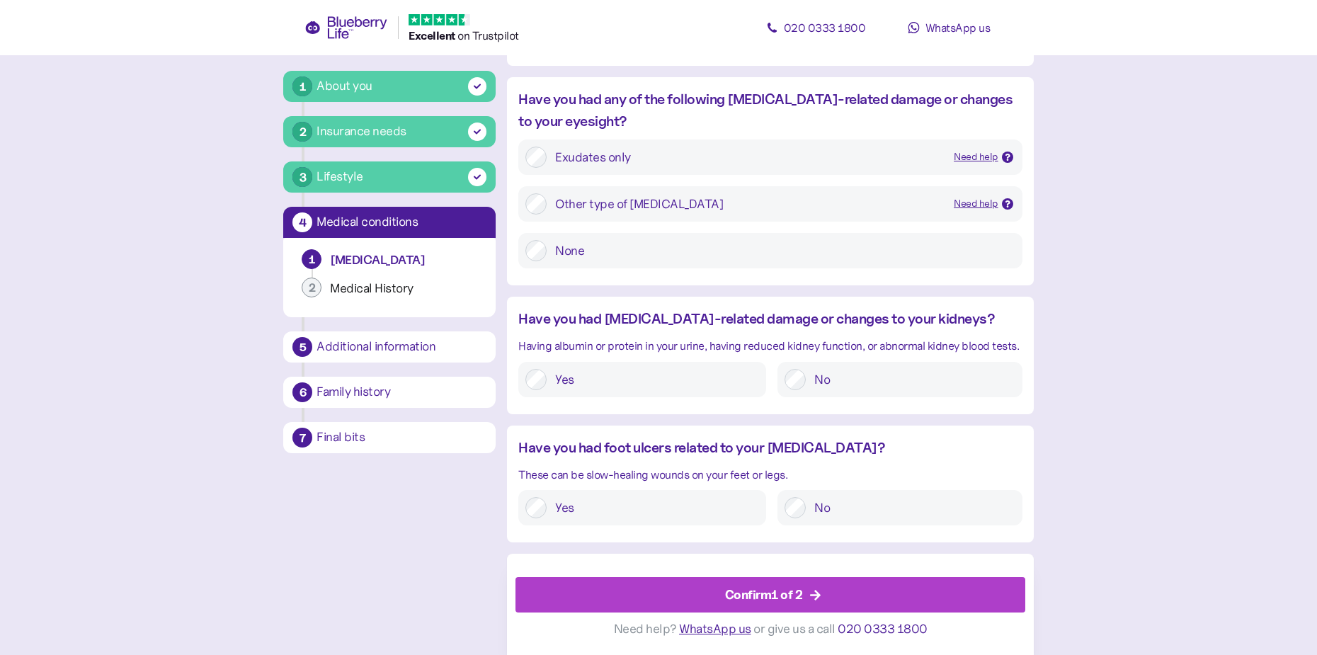
scroll to position [1837, 0]
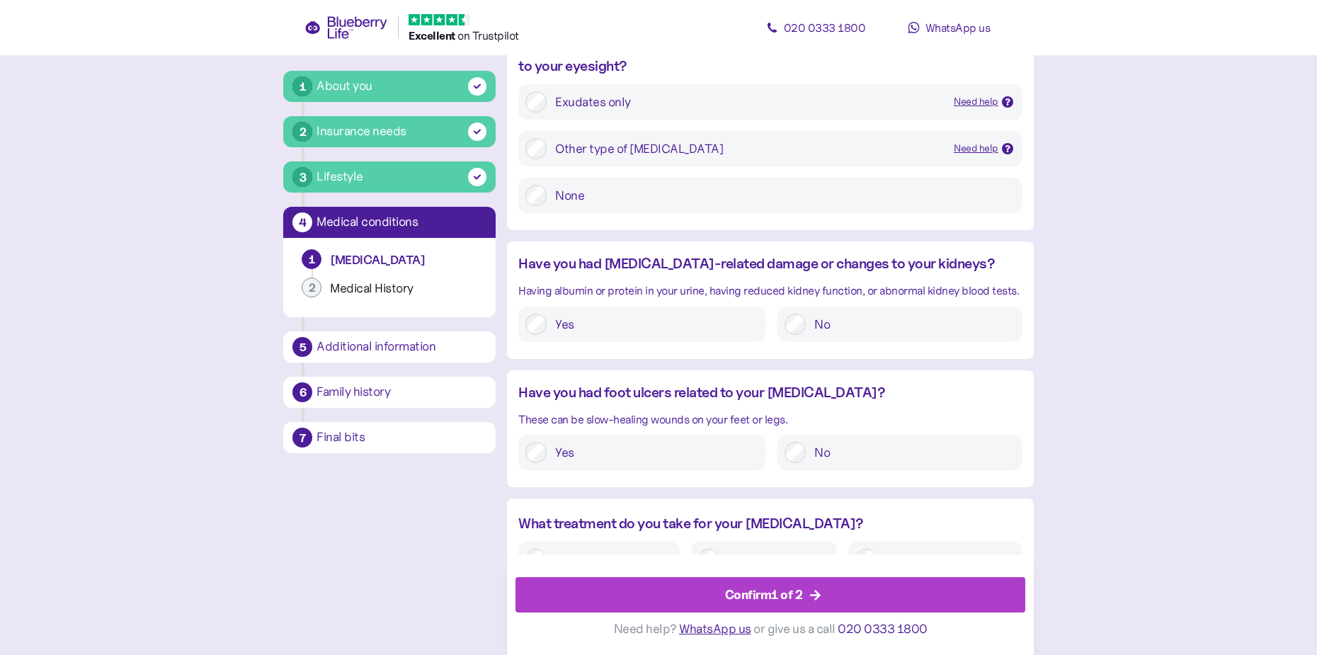
type input "****"
click at [792, 598] on div "Confirm 1 of 2" at bounding box center [764, 595] width 78 height 19
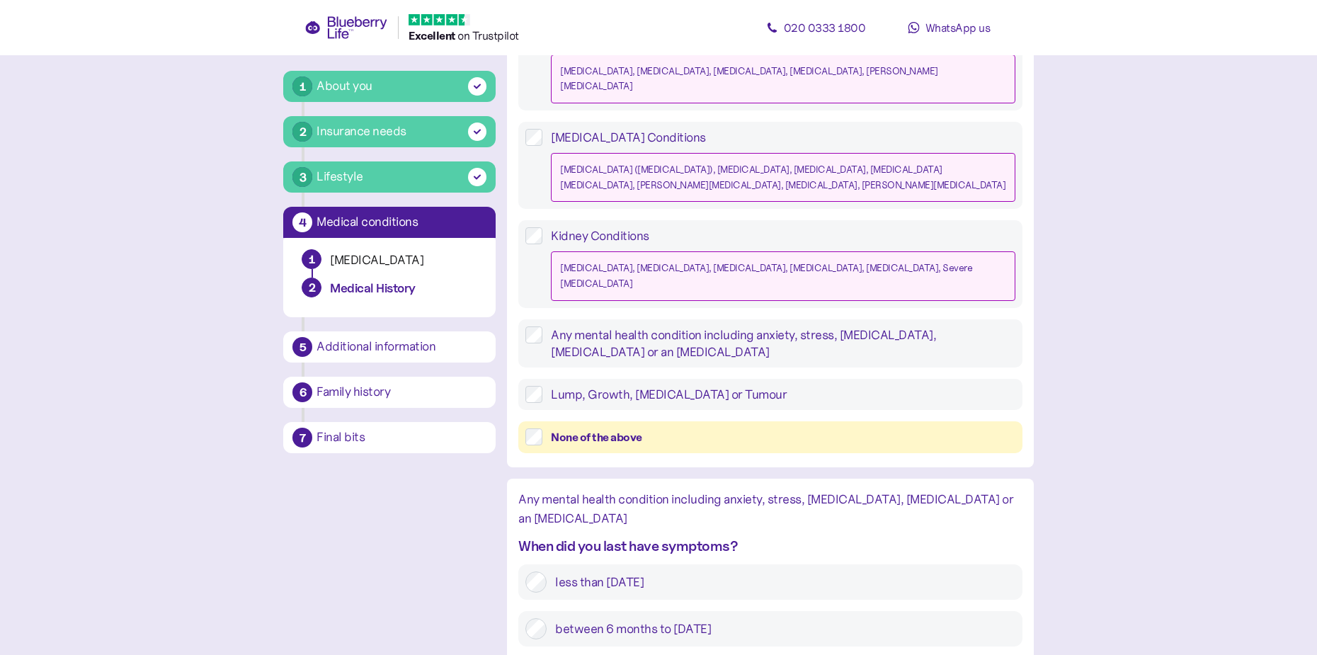
scroll to position [1479, 0]
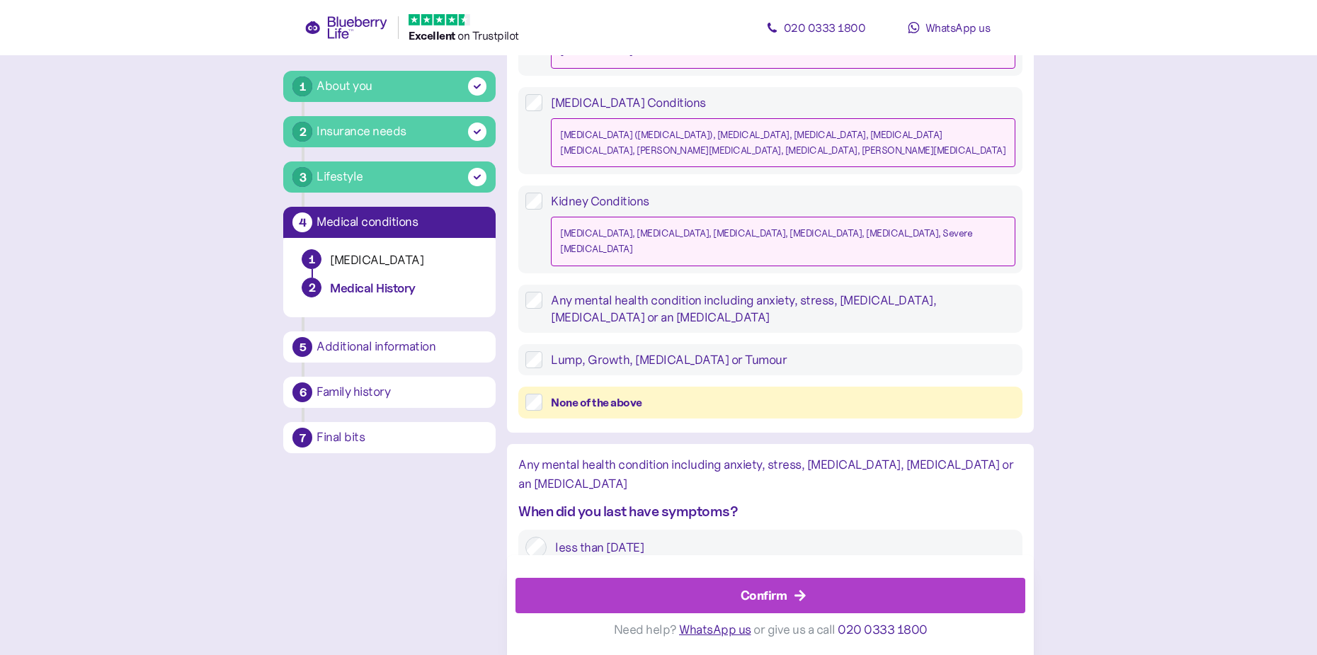
click at [693, 594] on div "Confirm" at bounding box center [773, 596] width 477 height 34
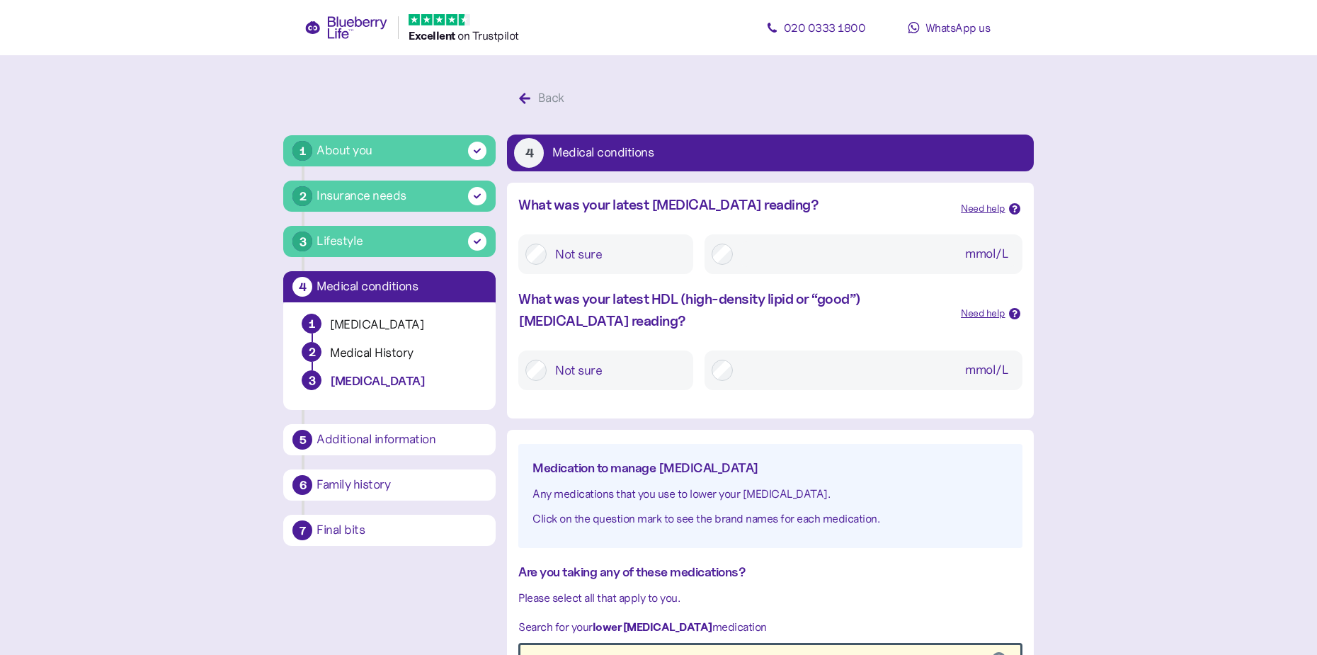
click at [536, 257] on div "Not sure mmol/L" at bounding box center [770, 248] width 504 height 51
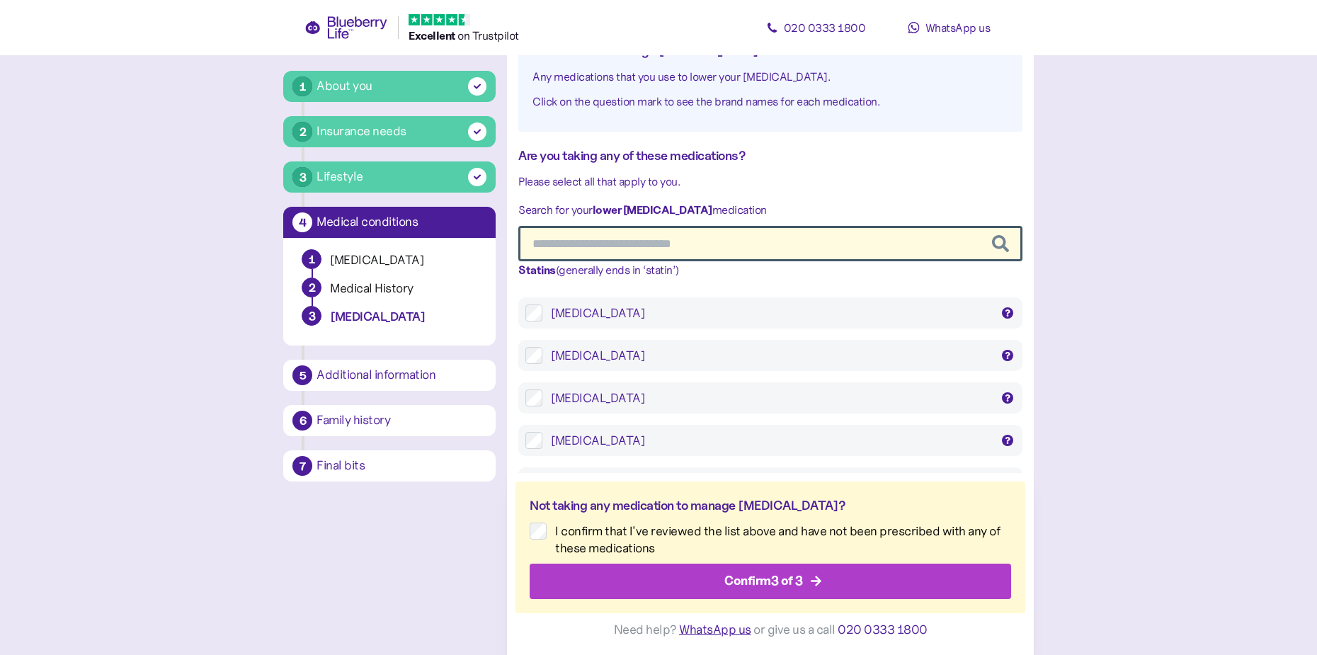
scroll to position [822, 0]
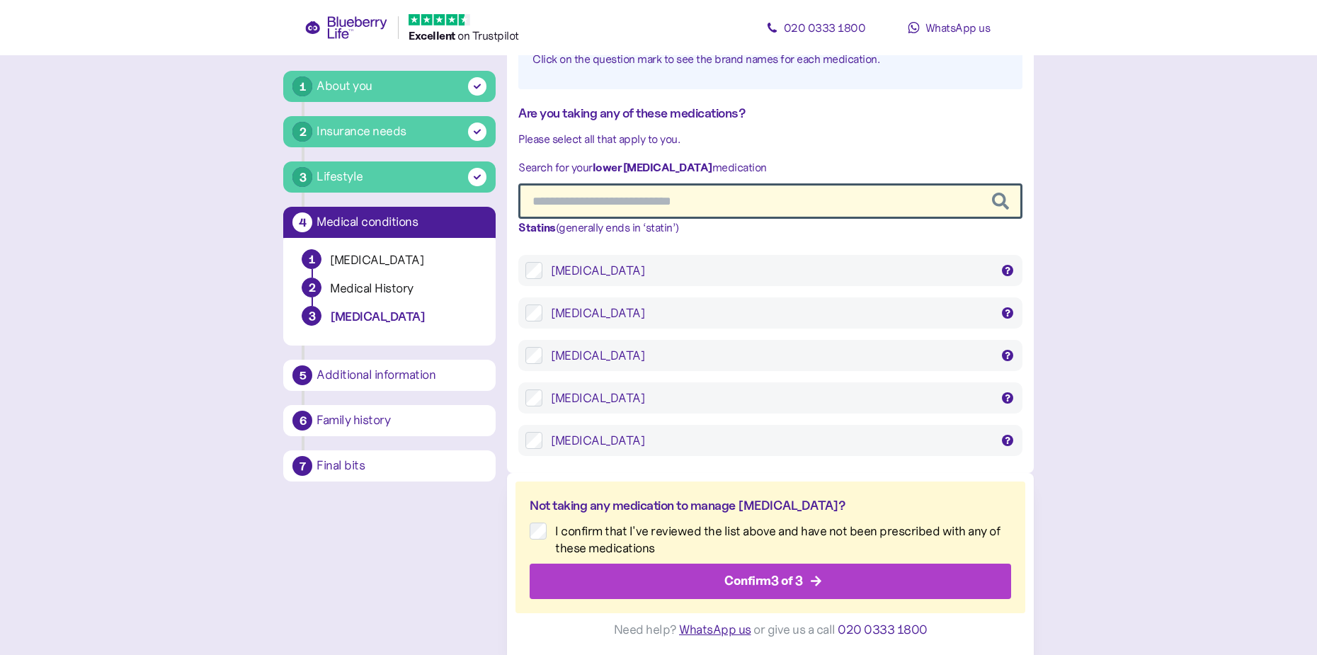
click at [749, 577] on div "Confirm 3 of 3" at bounding box center [764, 581] width 79 height 19
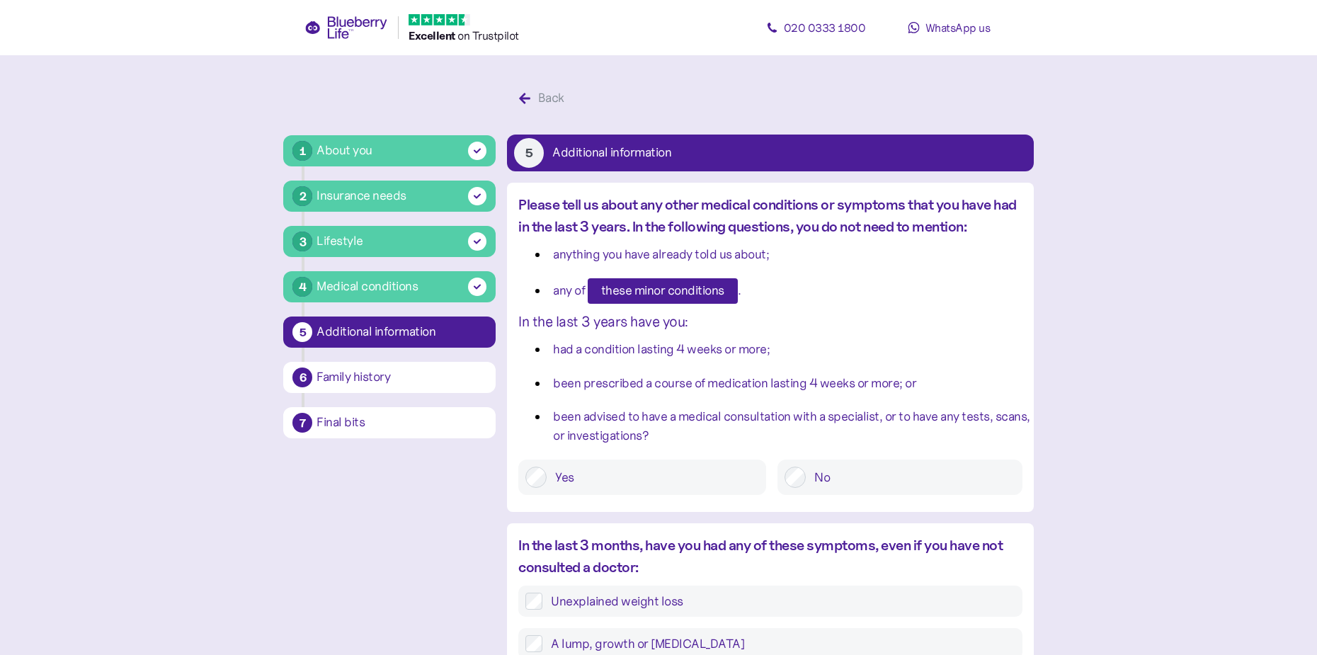
click at [648, 299] on span "these minor conditions" at bounding box center [662, 291] width 123 height 24
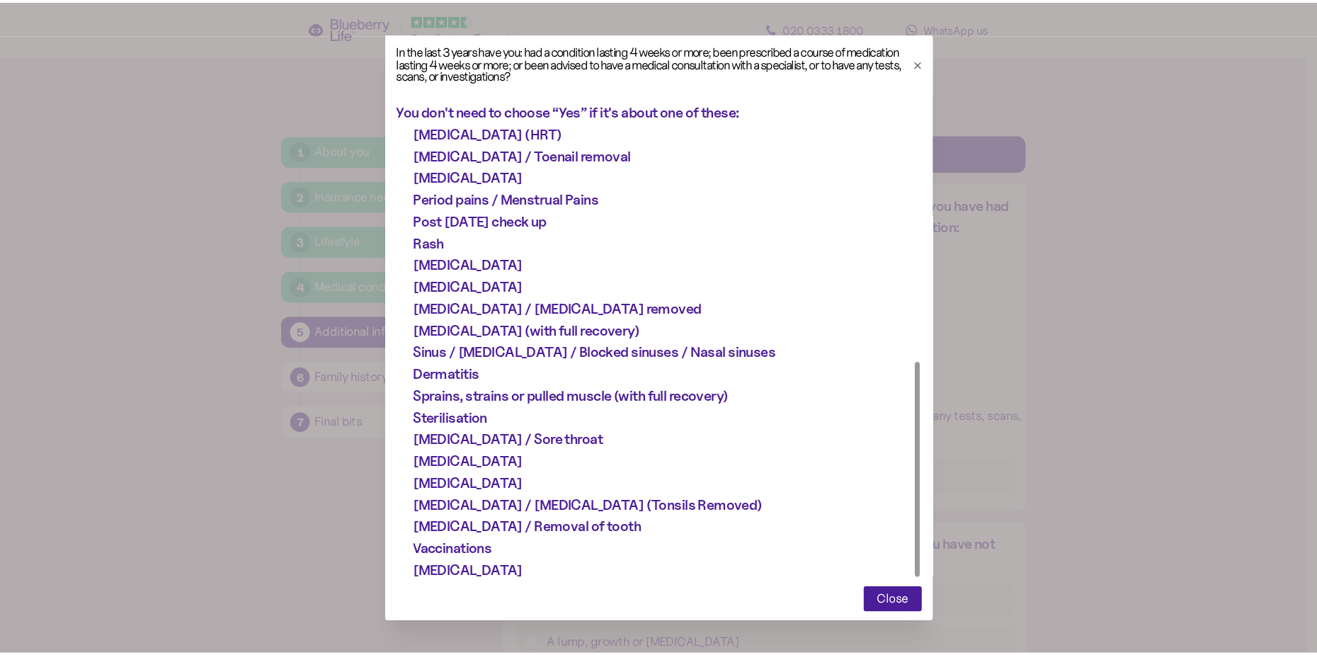
scroll to position [507, 0]
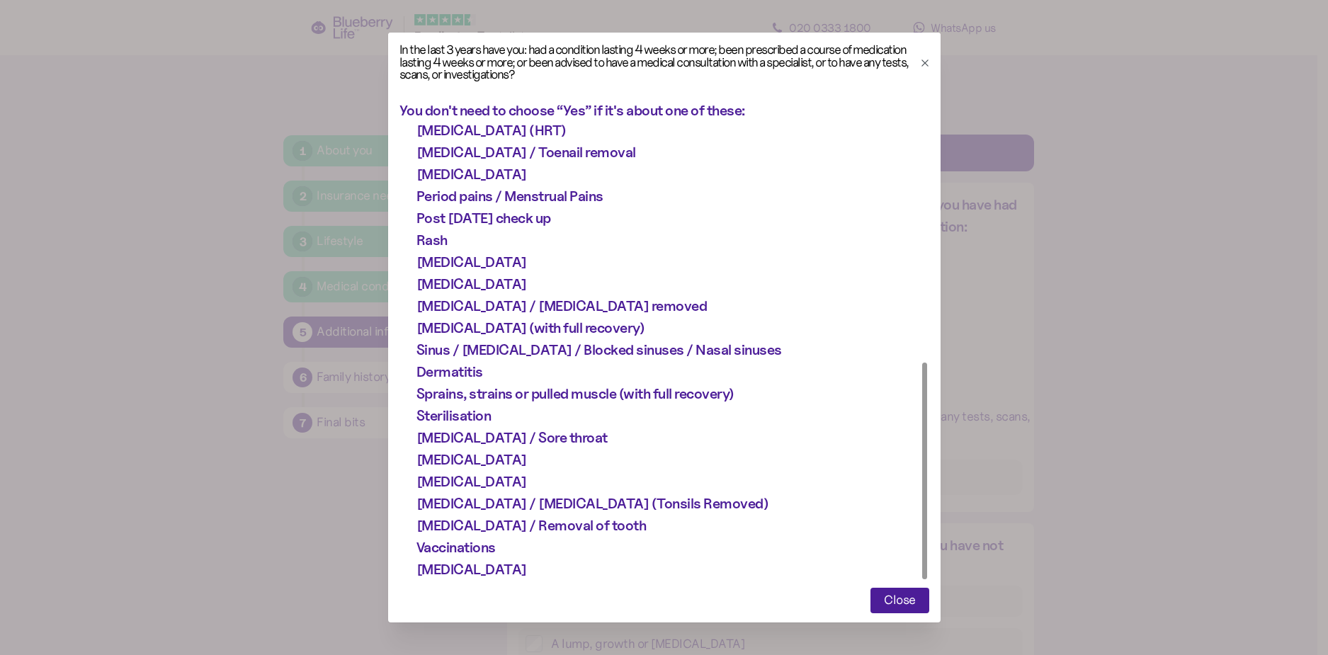
click at [239, 513] on div at bounding box center [664, 327] width 1328 height 655
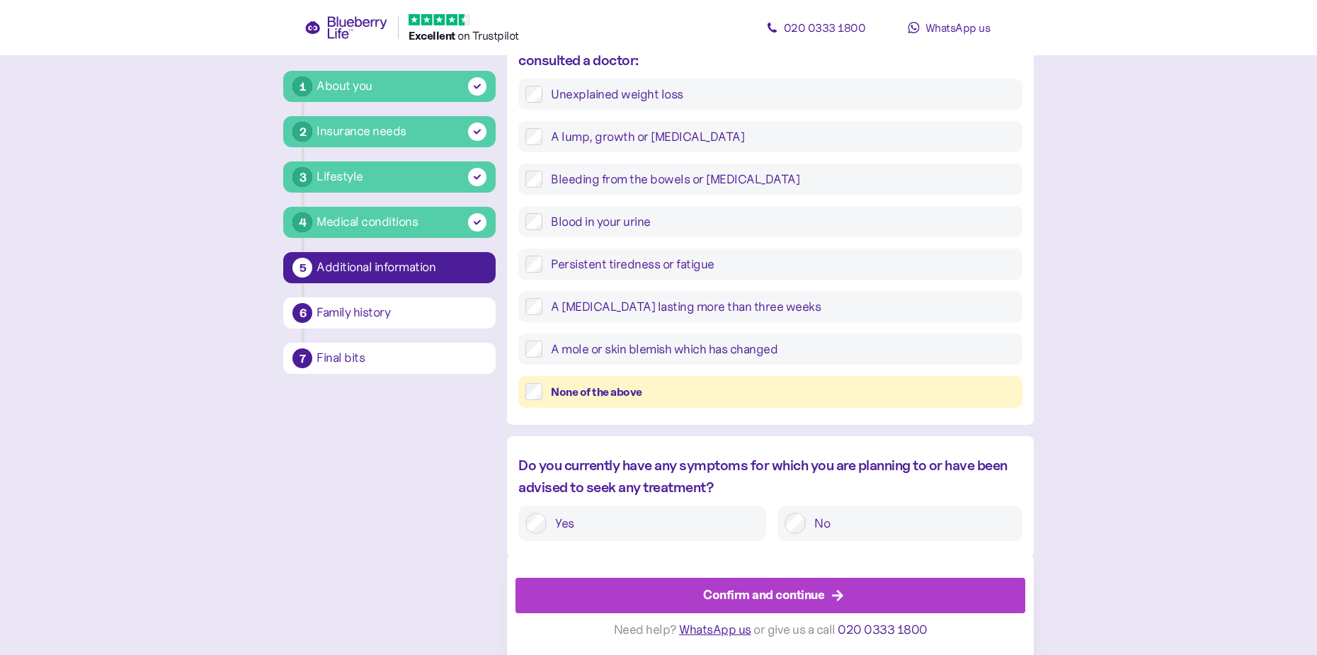
scroll to position [510, 0]
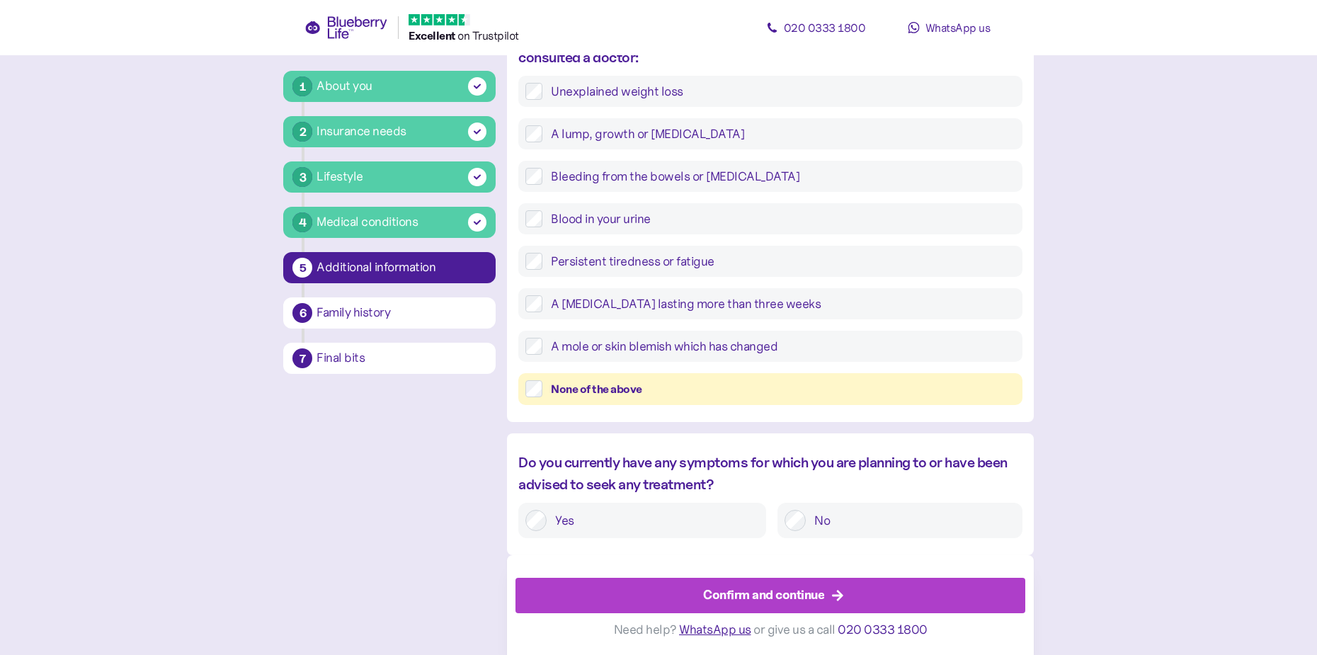
click at [755, 600] on div "Confirm and continue" at bounding box center [763, 595] width 121 height 19
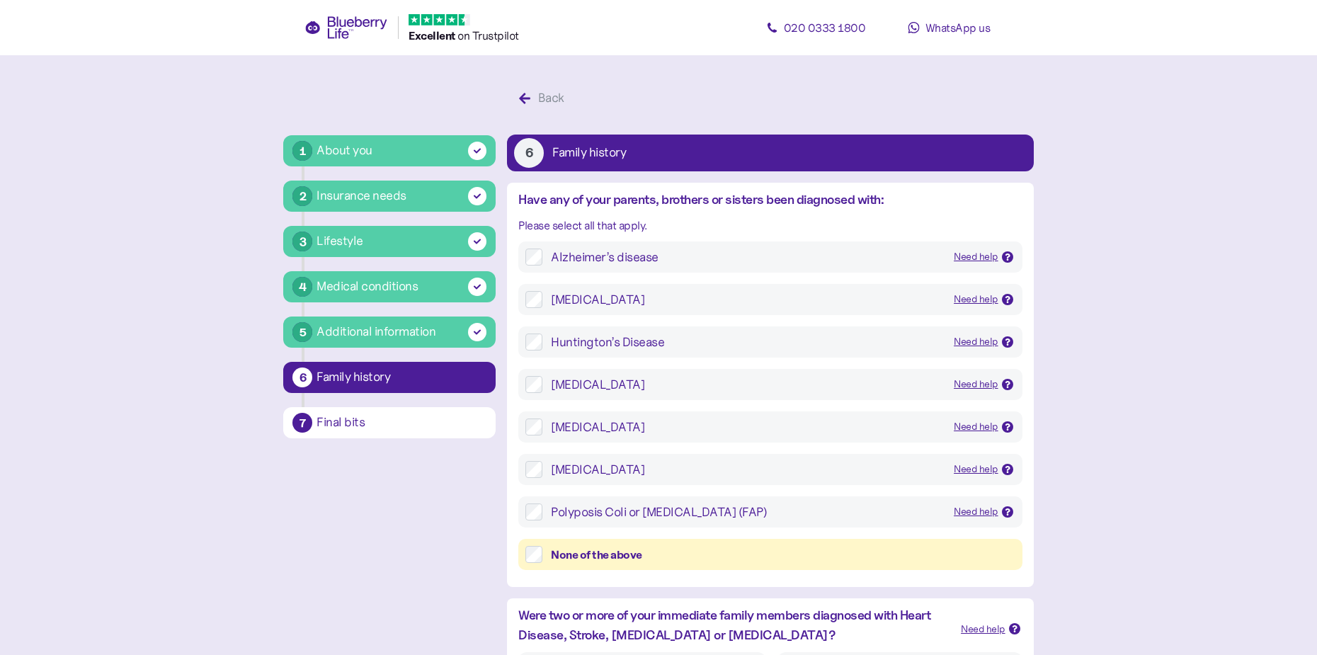
click at [992, 383] on div "Need help" at bounding box center [976, 385] width 45 height 16
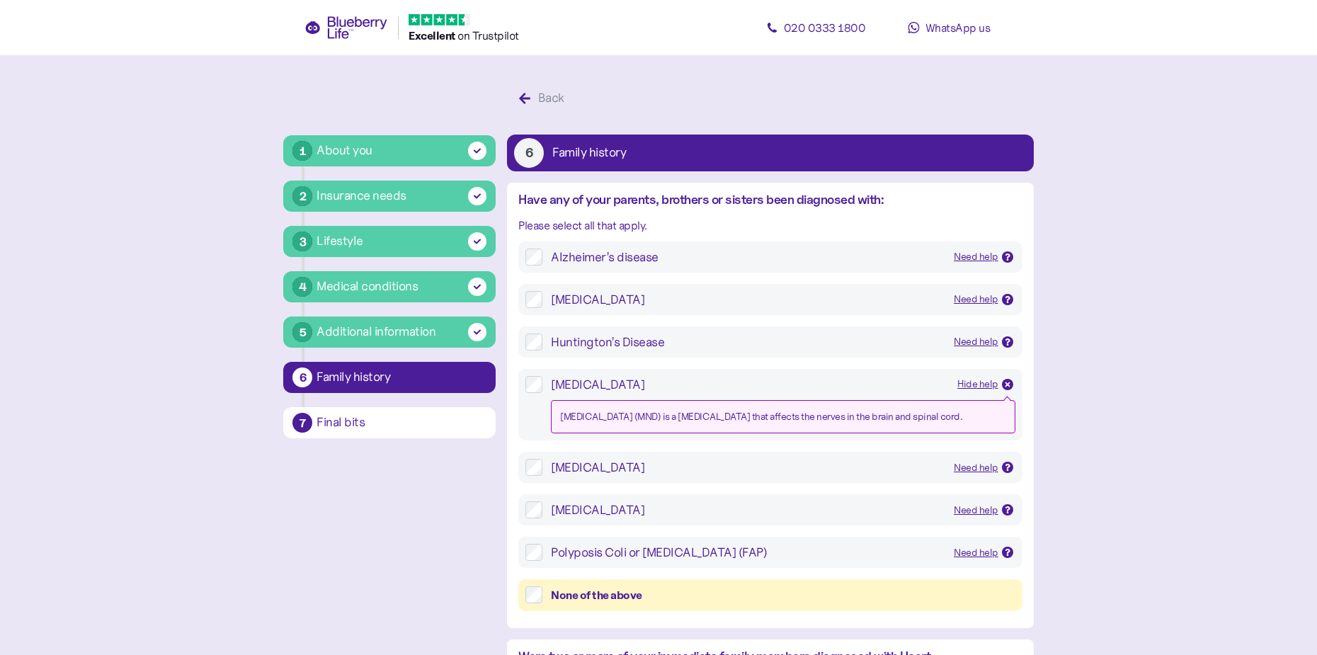
click at [992, 383] on div "Hide help" at bounding box center [978, 385] width 41 height 16
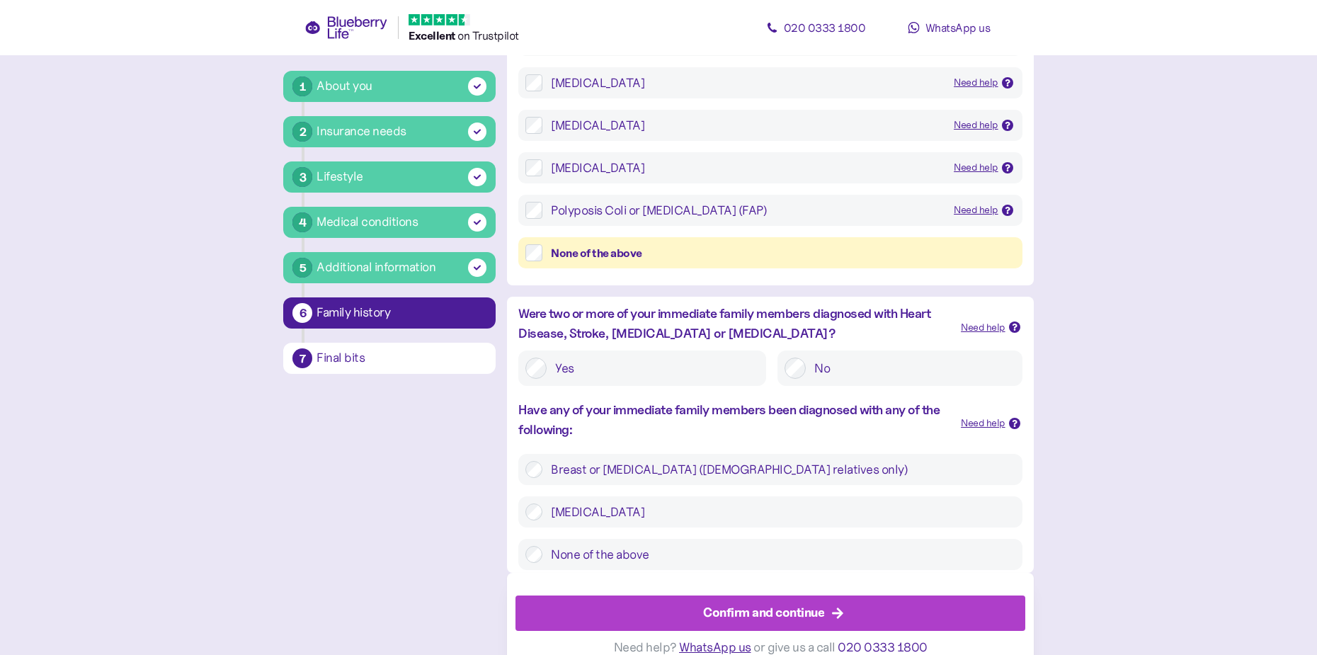
scroll to position [319, 0]
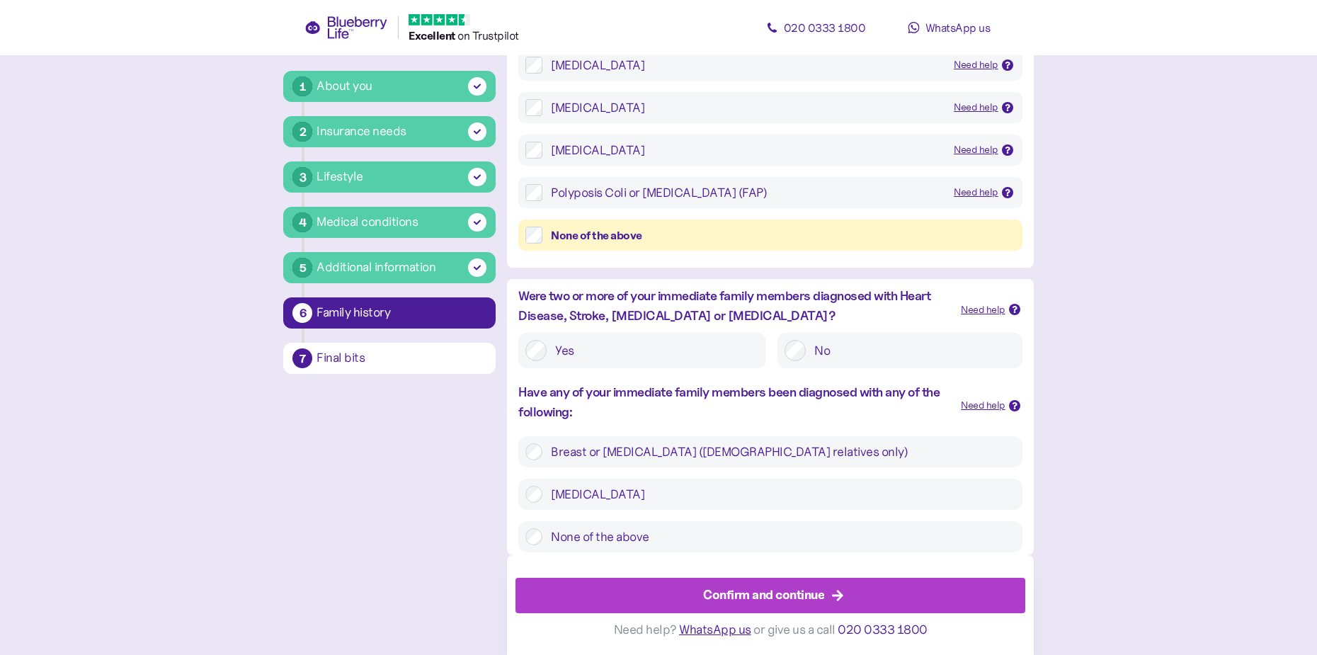
click at [776, 586] on div "Confirm and continue" at bounding box center [763, 595] width 121 height 19
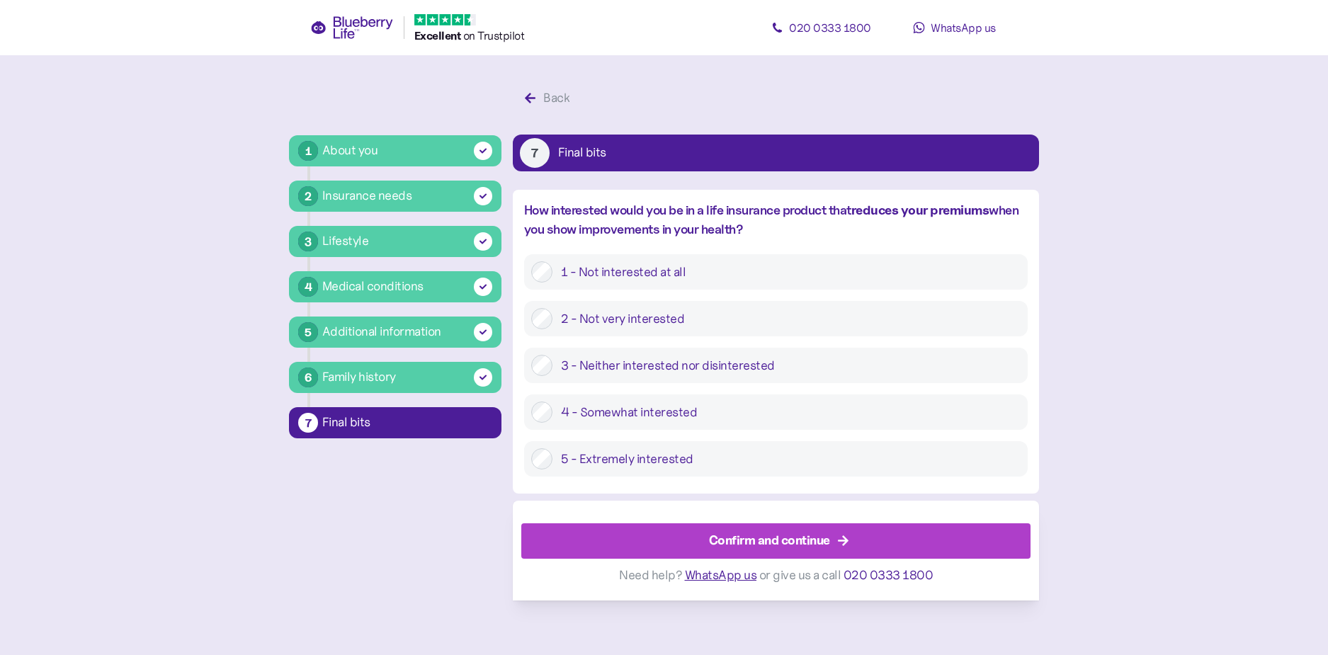
click at [531, 414] on div "4 - Somewhat interested" at bounding box center [776, 411] width 504 height 35
click at [759, 541] on div "Confirm and continue" at bounding box center [769, 540] width 121 height 19
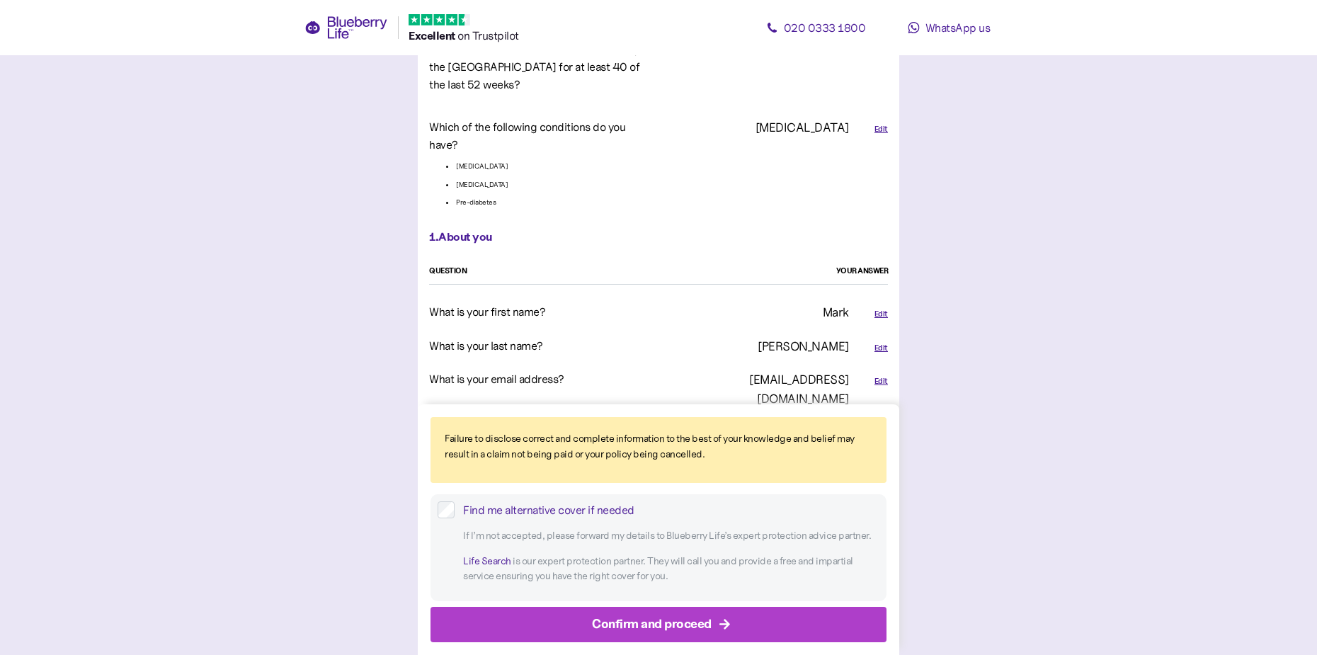
scroll to position [425, 0]
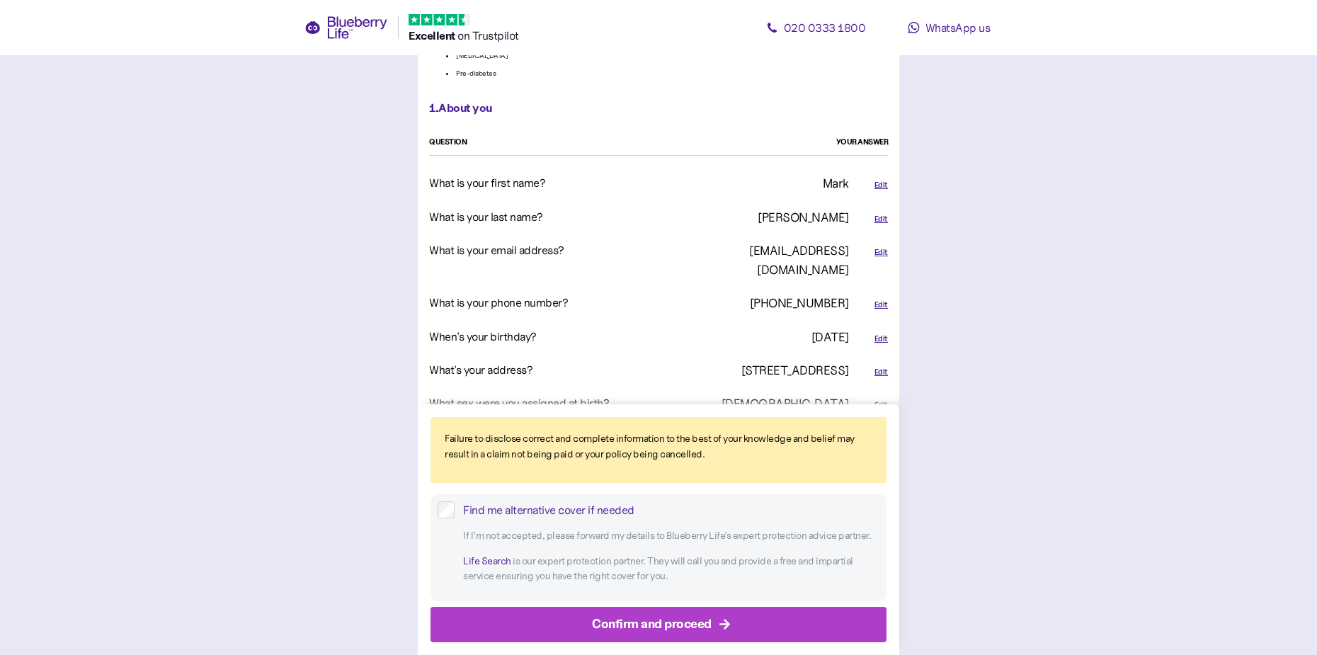
click at [611, 623] on div "Confirm and proceed" at bounding box center [652, 624] width 120 height 19
